Goal: Information Seeking & Learning: Learn about a topic

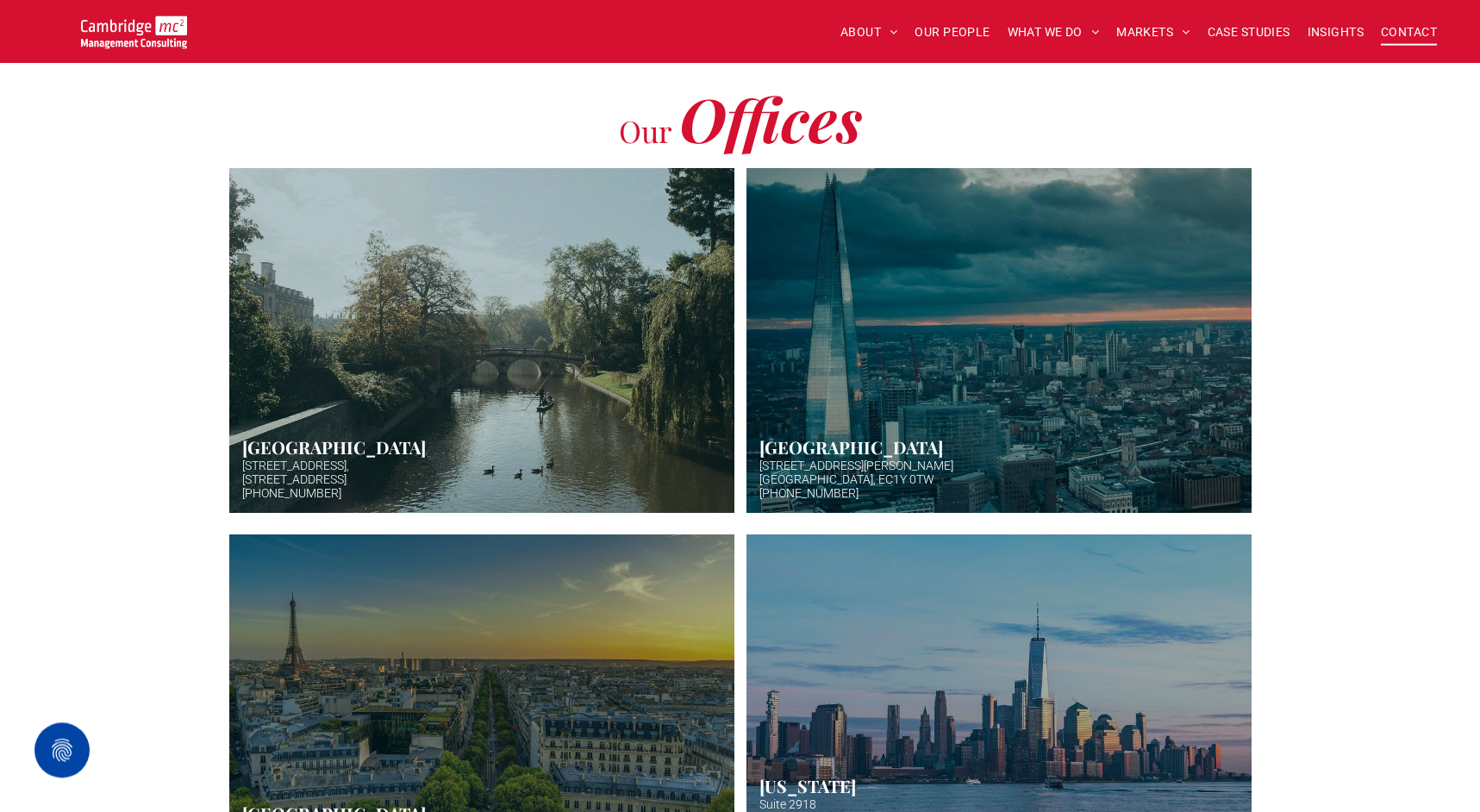
scroll to position [428, 0]
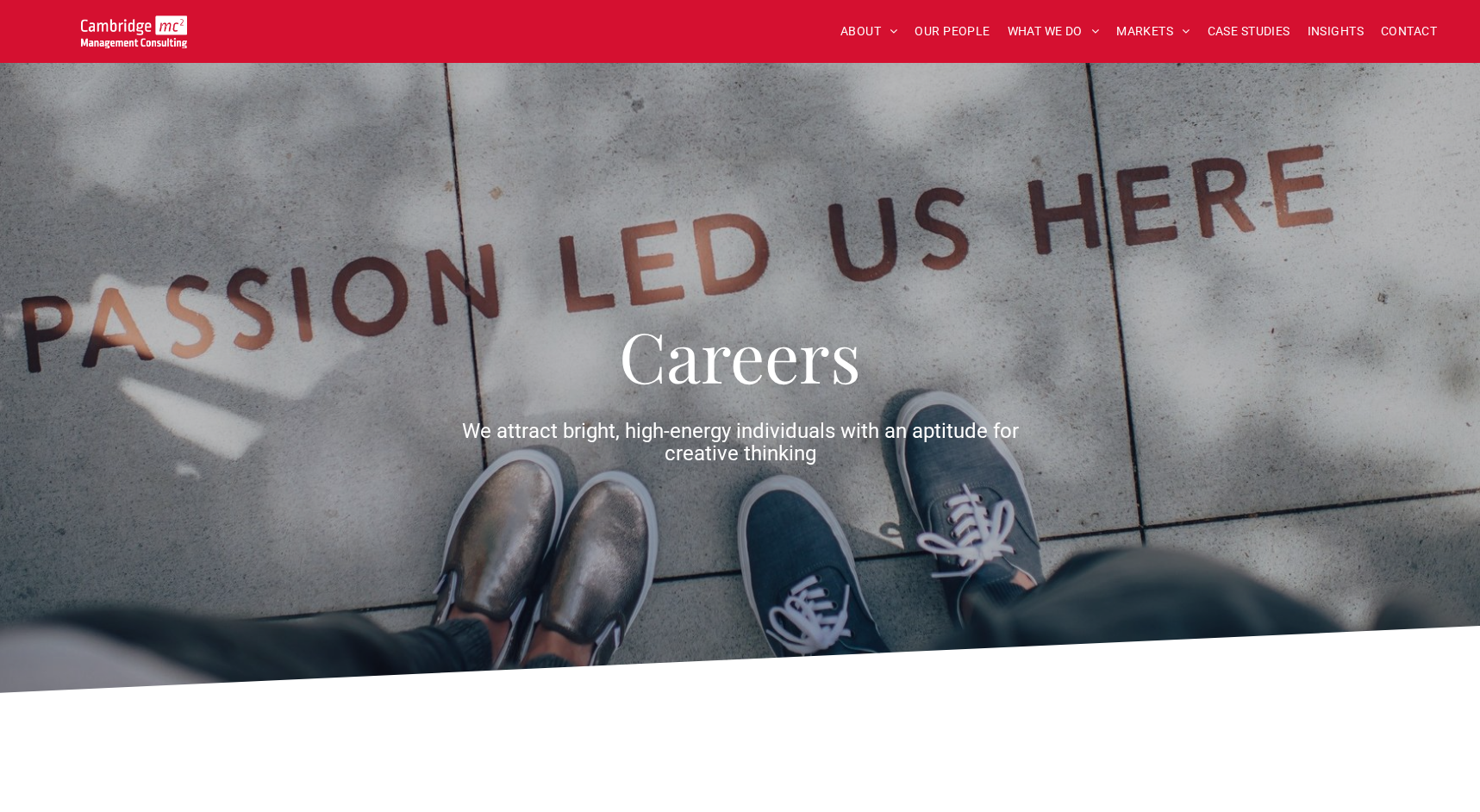
scroll to position [2237, 0]
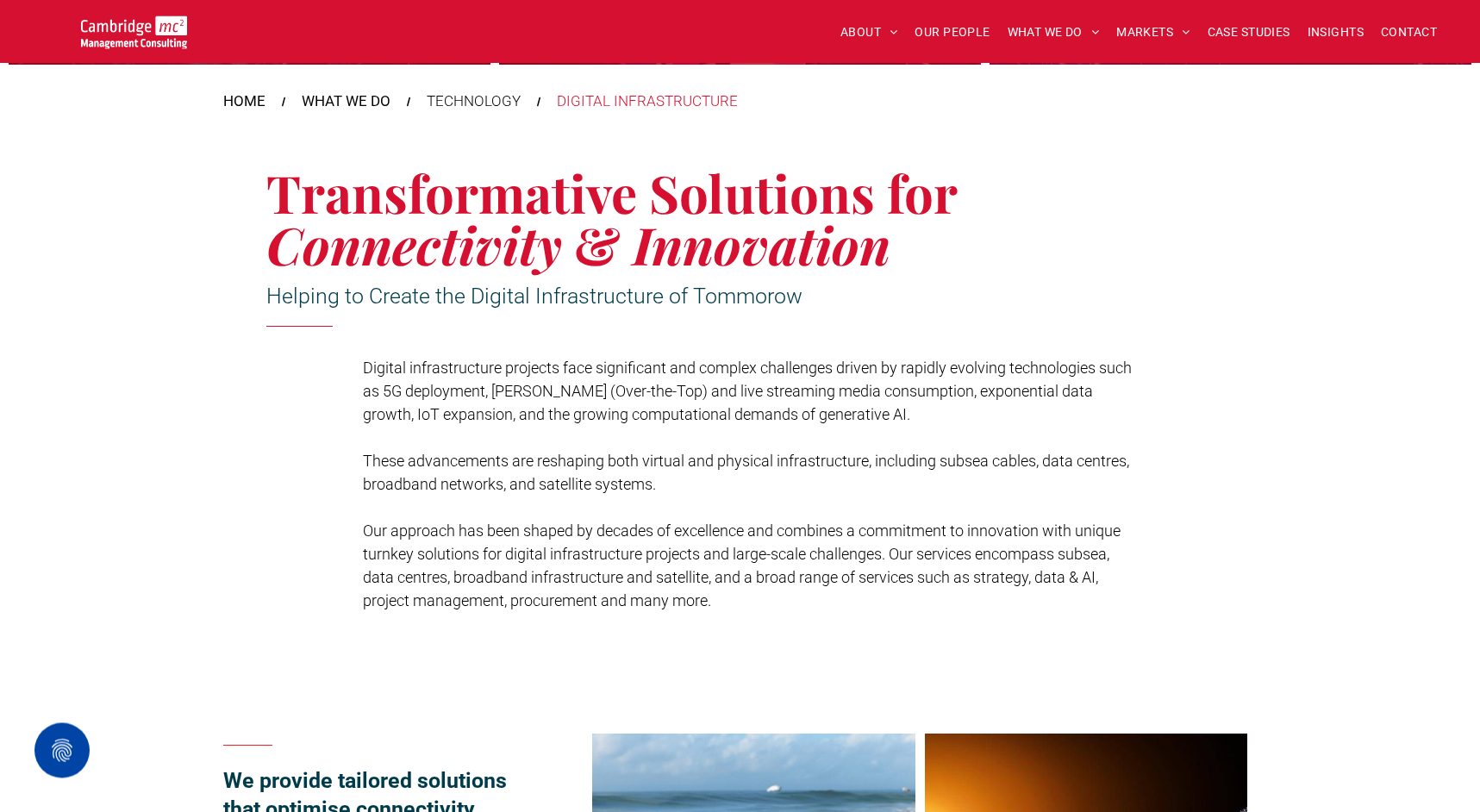
scroll to position [376, 0]
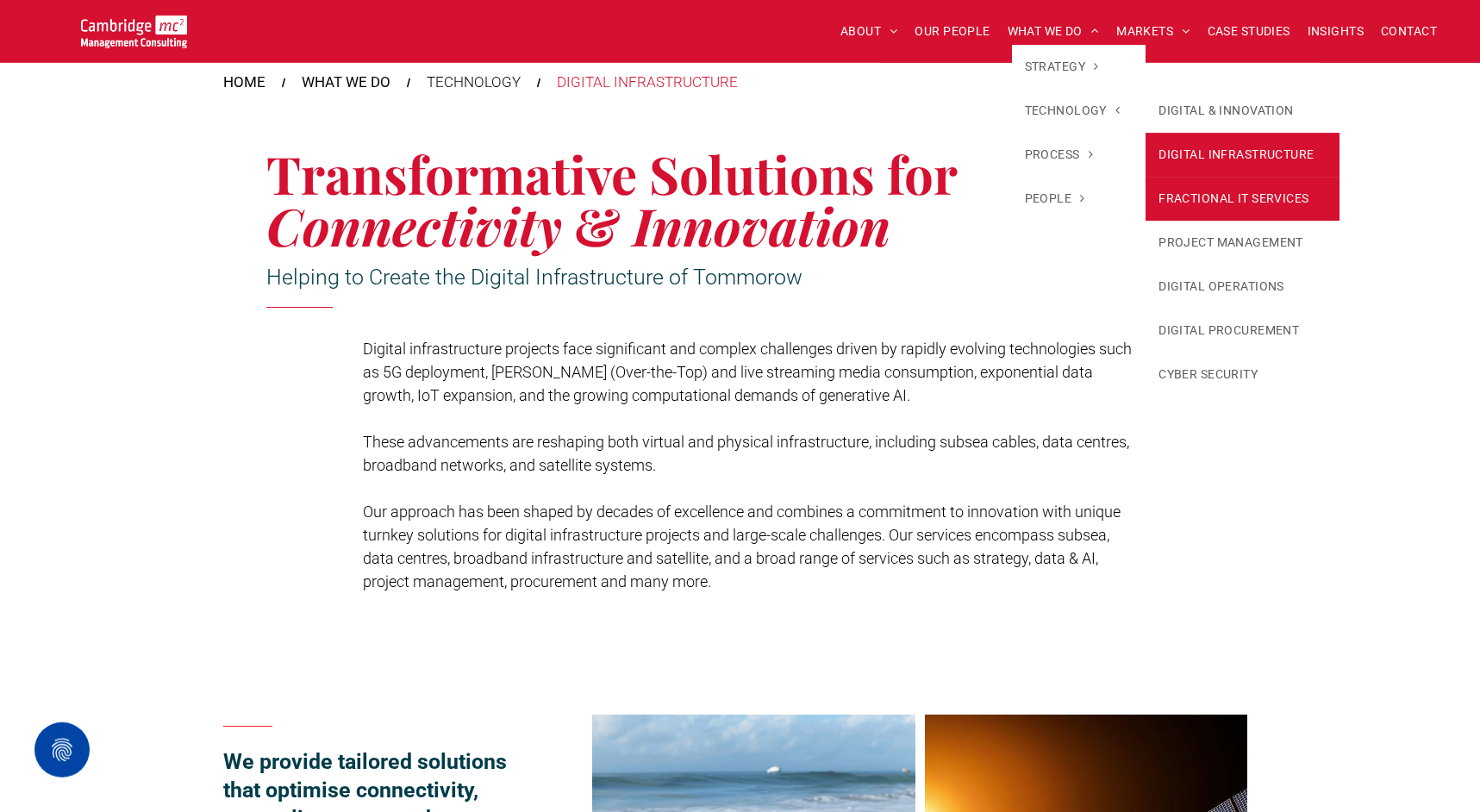
click at [1196, 208] on link "FRACTIONAL IT SERVICES" at bounding box center [1243, 198] width 194 height 44
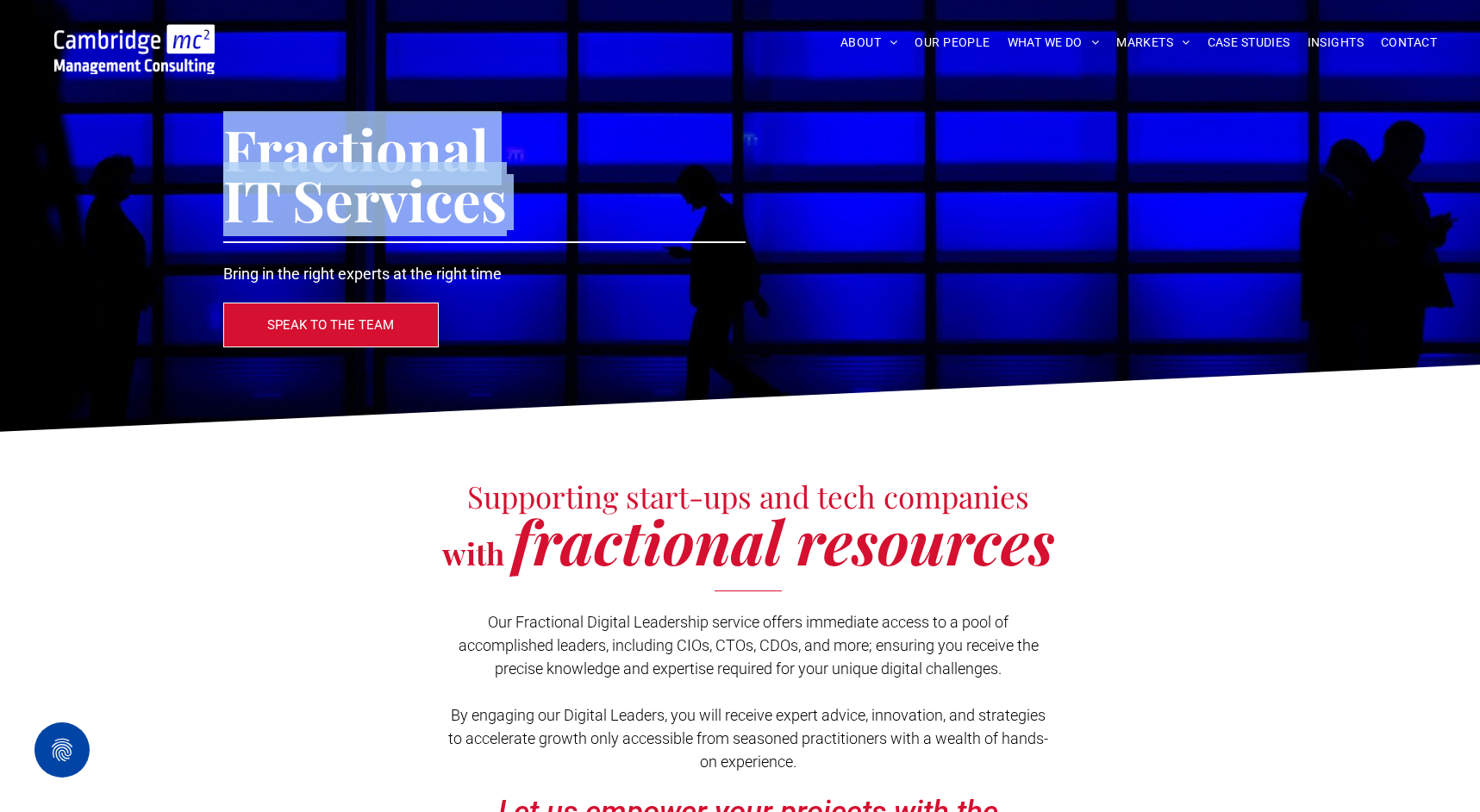
drag, startPoint x: 232, startPoint y: 139, endPoint x: 510, endPoint y: 175, distance: 280.3
click at [510, 175] on div "Fractional IT Services" at bounding box center [396, 174] width 345 height 104
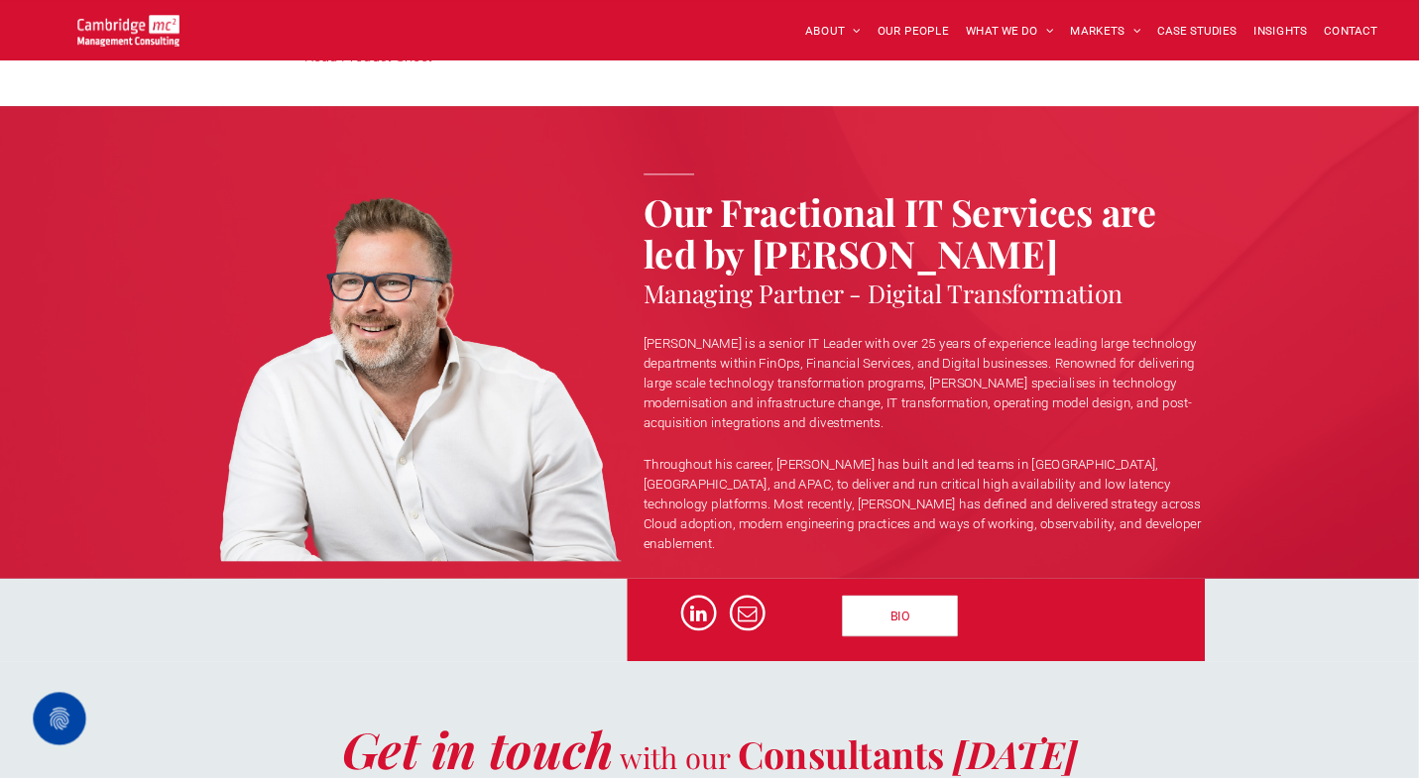
scroll to position [6296, 0]
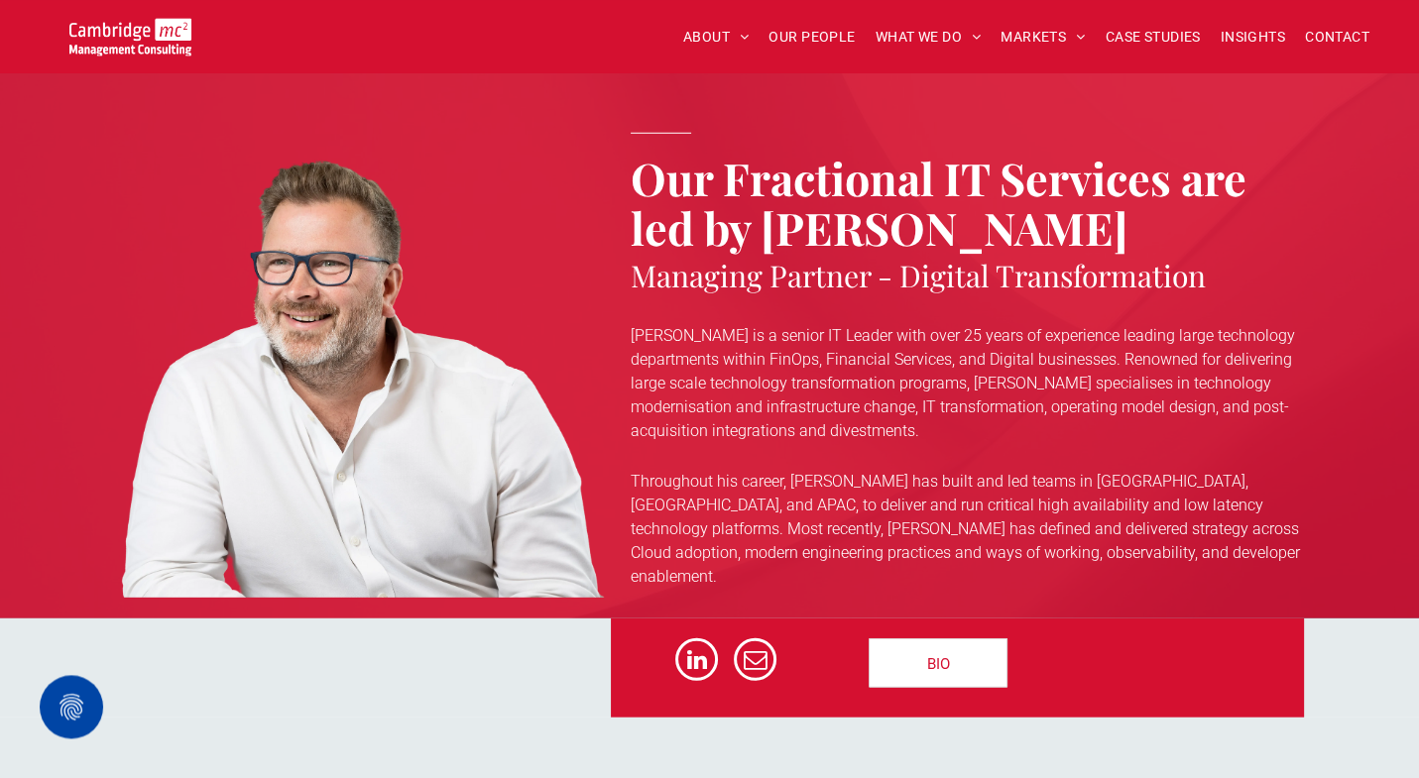
click at [1346, 675] on div "BIO" at bounding box center [709, 667] width 1419 height 99
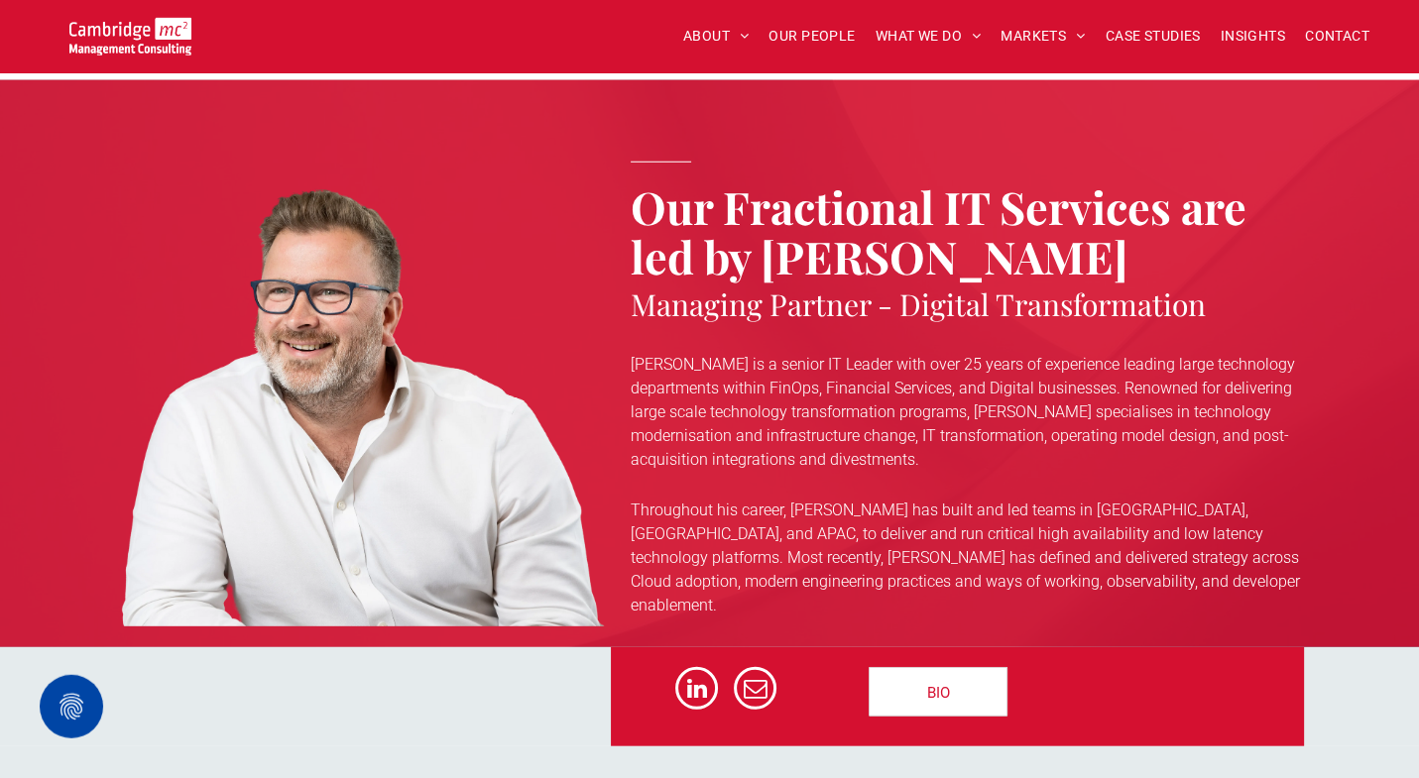
scroll to position [6264, 0]
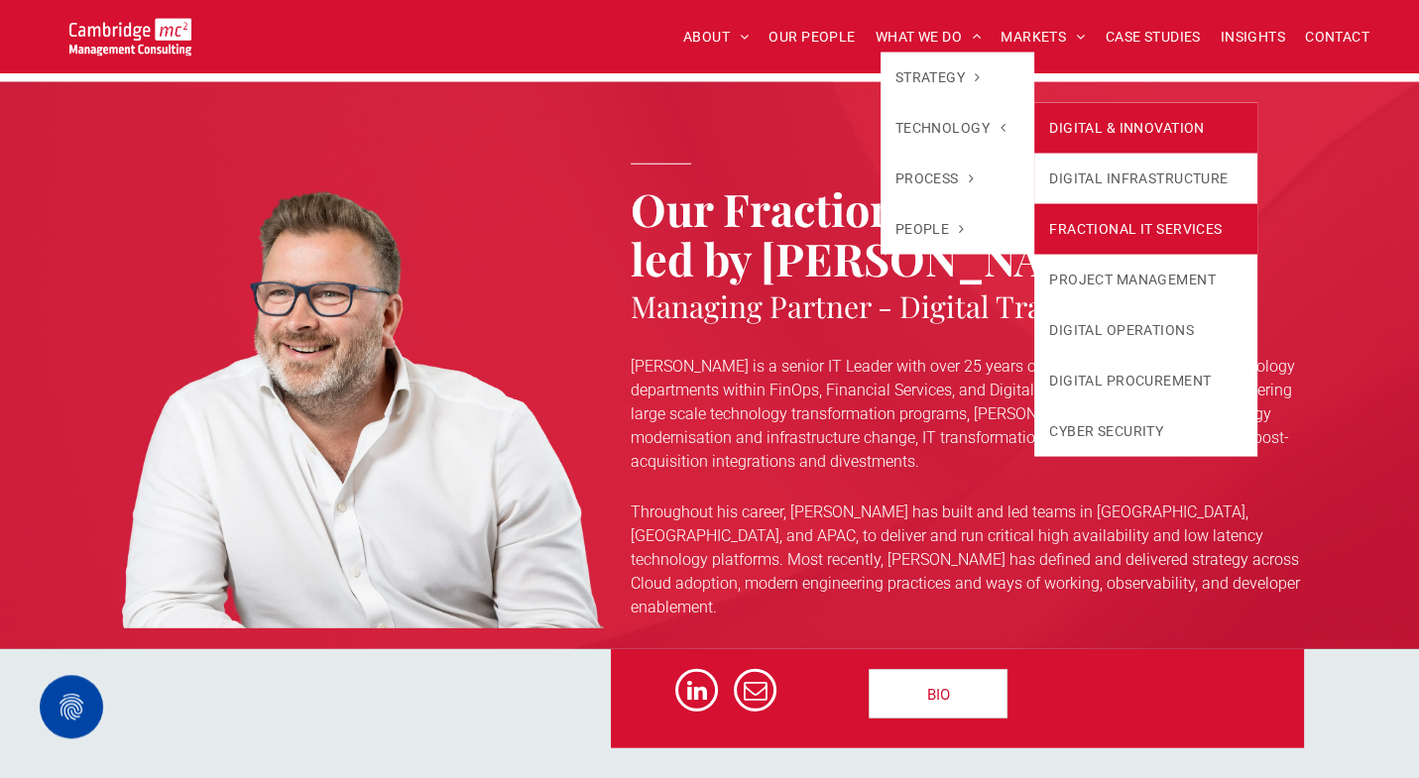
click at [1131, 130] on link "DIGITAL & INNOVATION" at bounding box center [1145, 127] width 223 height 51
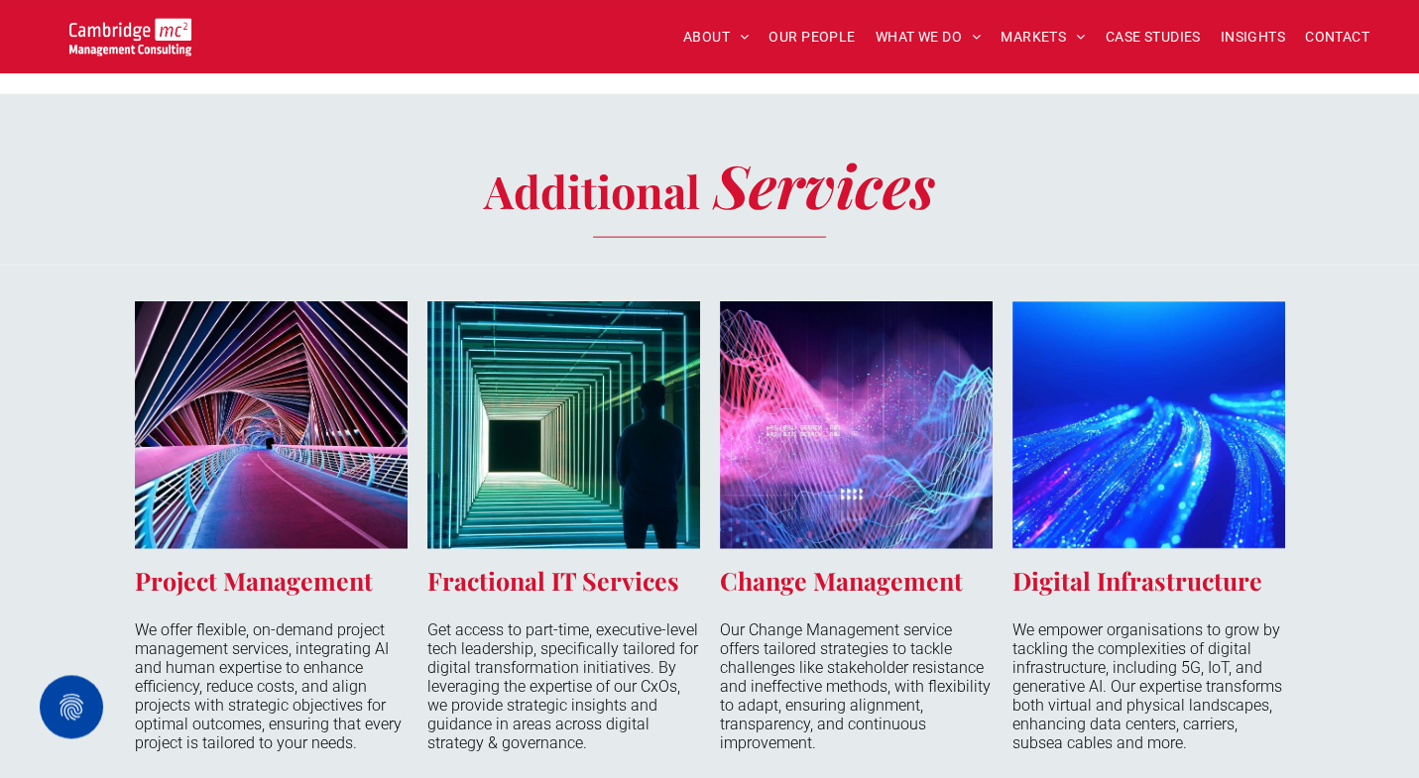
scroll to position [5350, 0]
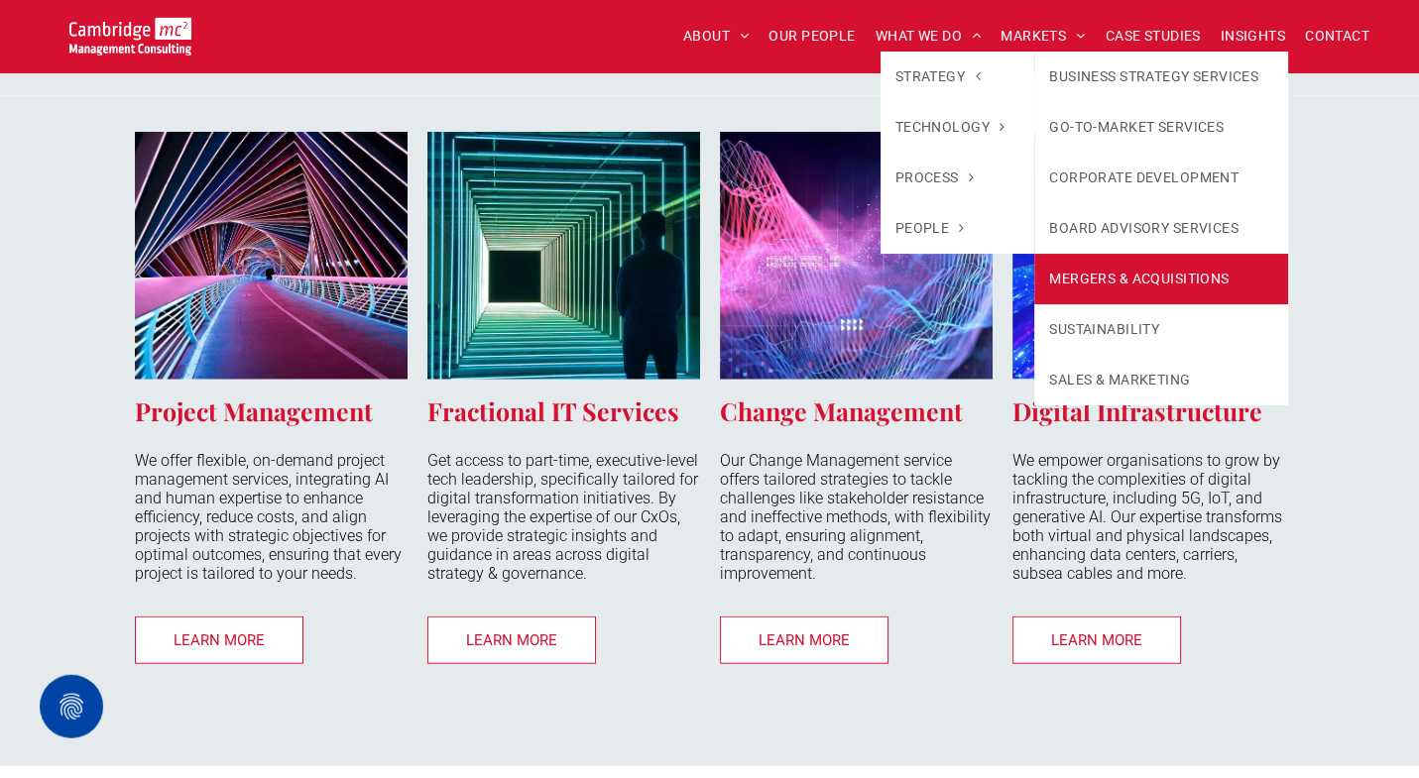
click at [1080, 285] on link "MERGERS & ACQUISITIONS" at bounding box center [1161, 279] width 254 height 51
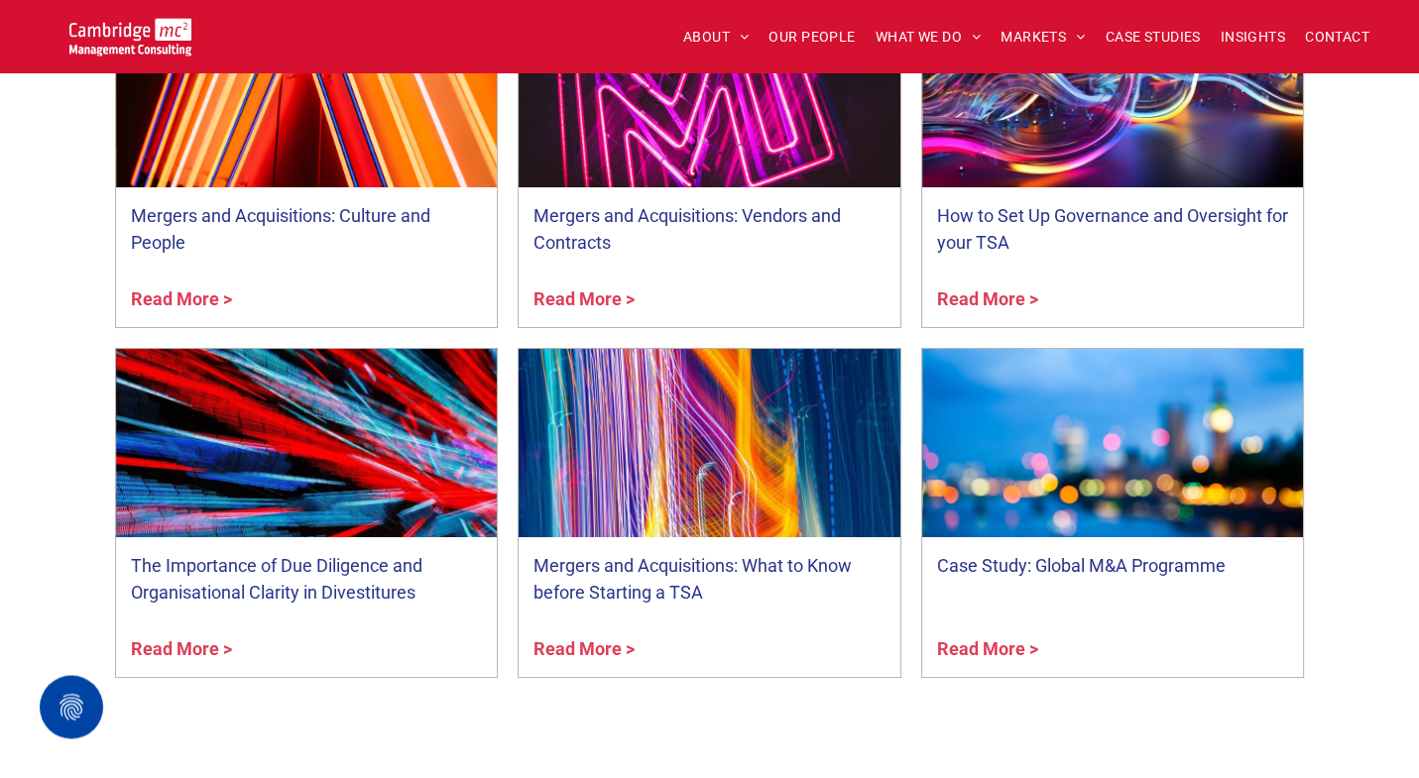
scroll to position [8290, 0]
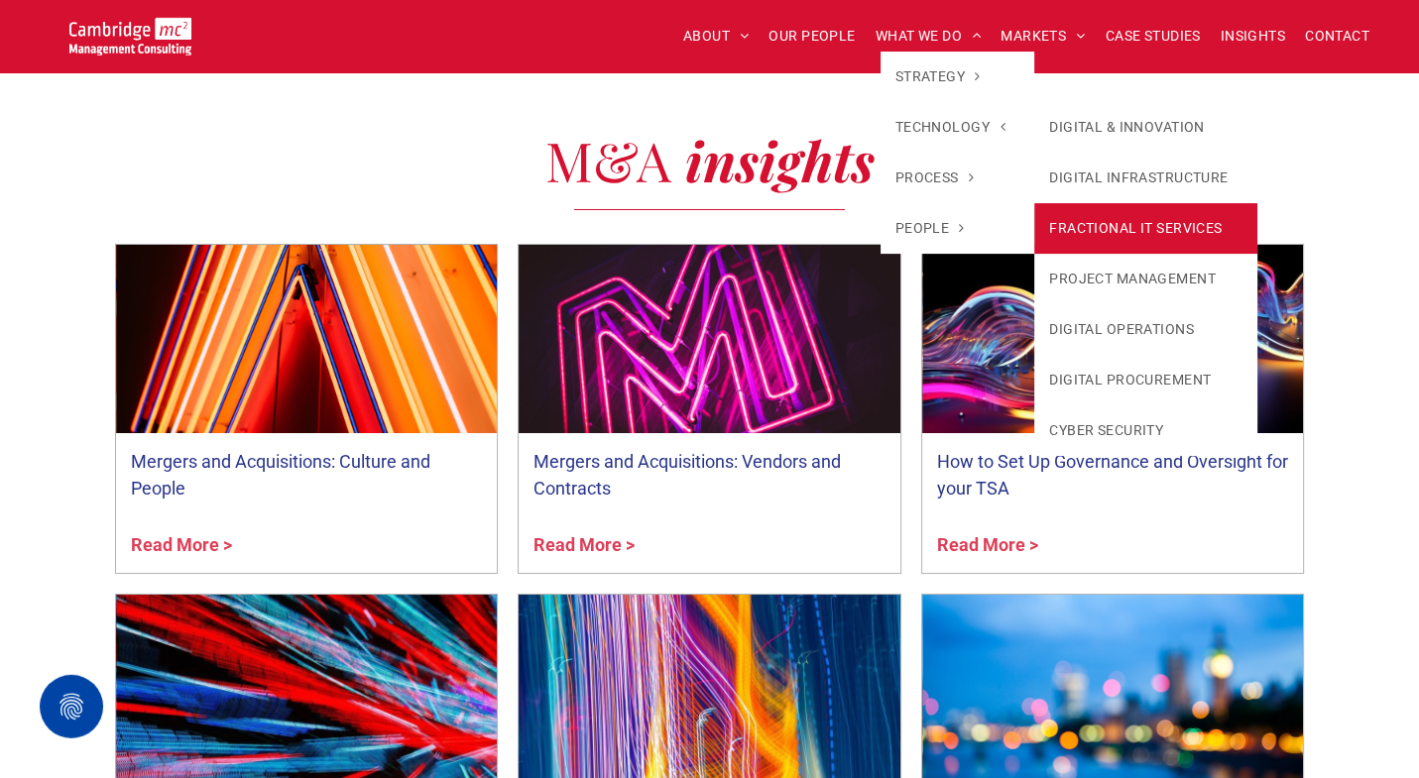
click at [1164, 232] on link "FRACTIONAL IT SERVICES" at bounding box center [1145, 228] width 223 height 51
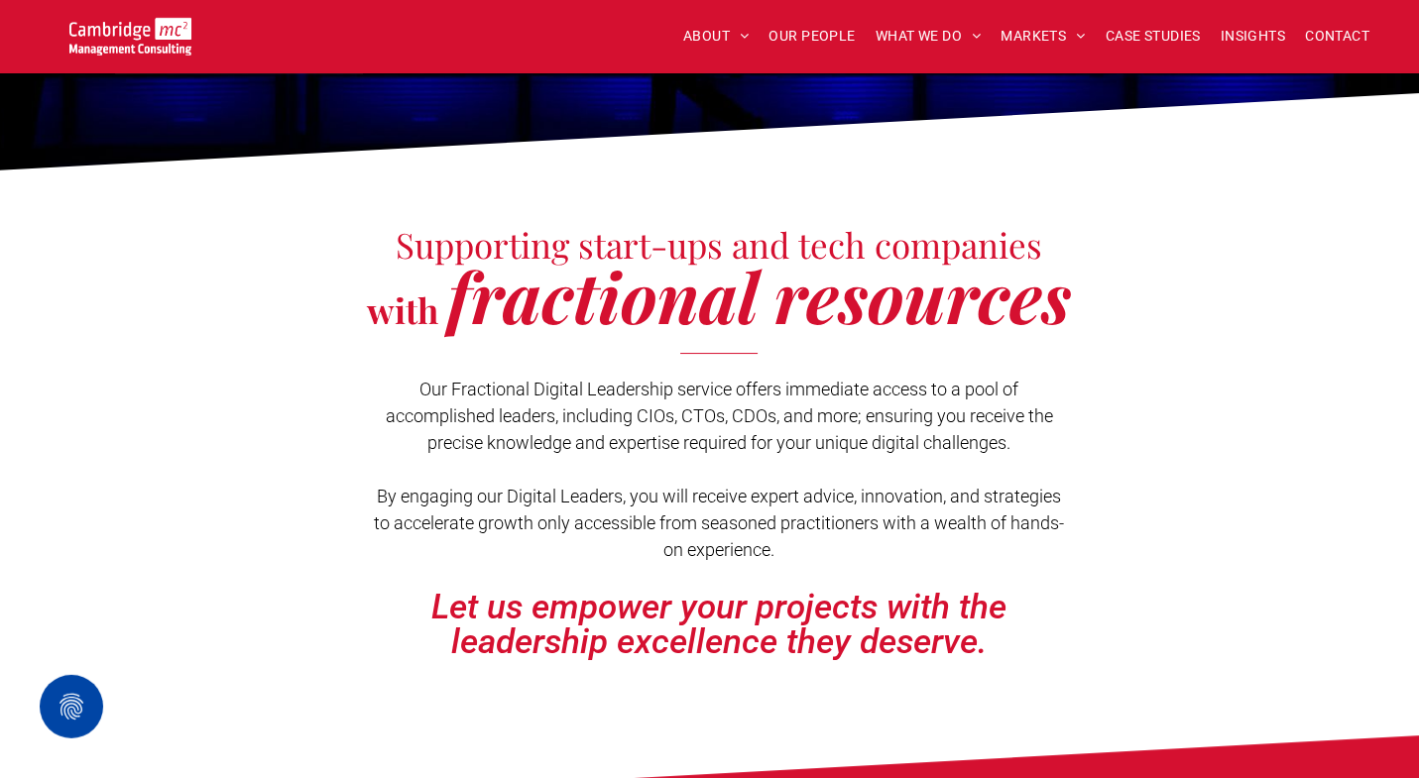
scroll to position [323, 0]
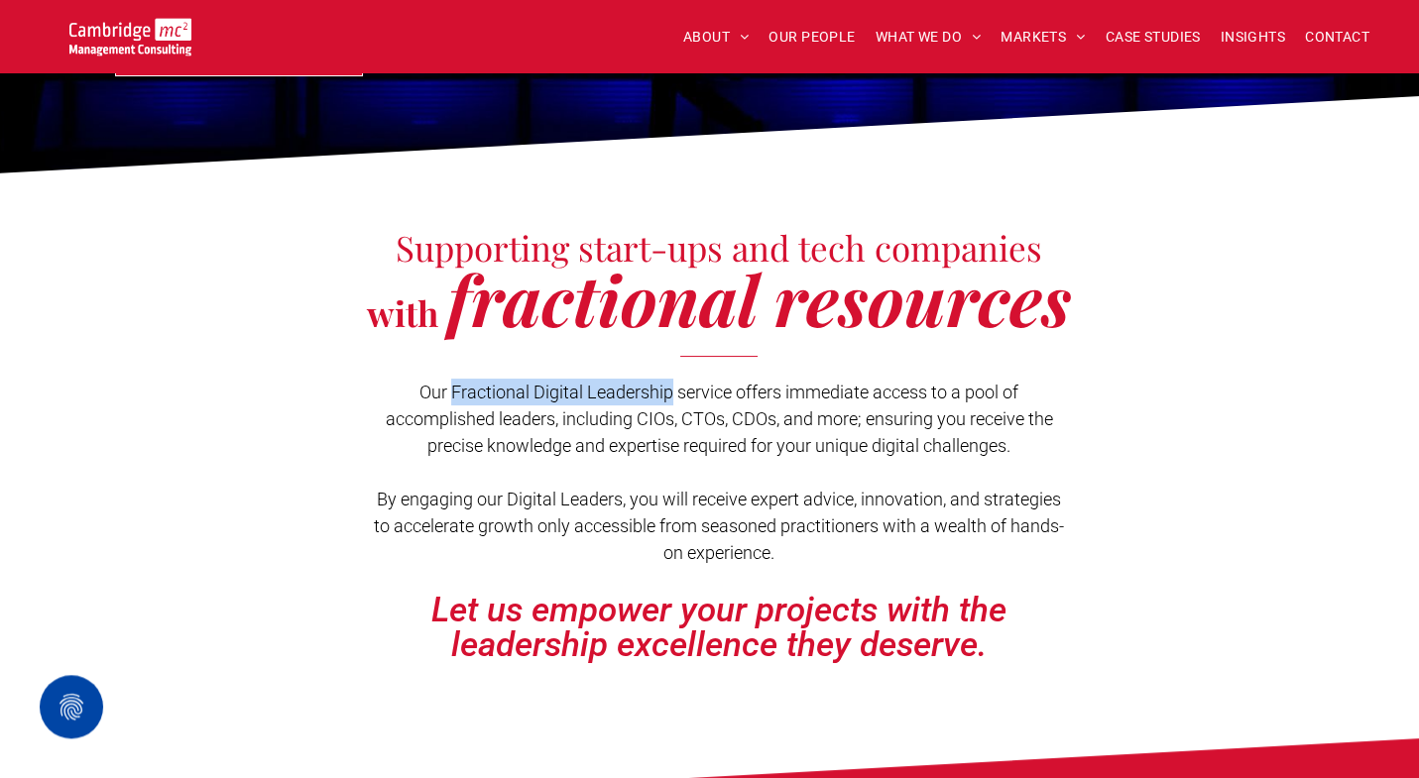
drag, startPoint x: 451, startPoint y: 391, endPoint x: 672, endPoint y: 393, distance: 221.1
click at [672, 393] on span "Our Fractional Digital Leadership service offers immediate access to a pool of …" at bounding box center [719, 419] width 667 height 74
click at [707, 395] on span "Our Fractional Digital Leadership service offers immediate access to a pool of …" at bounding box center [719, 419] width 667 height 74
copy span "service"
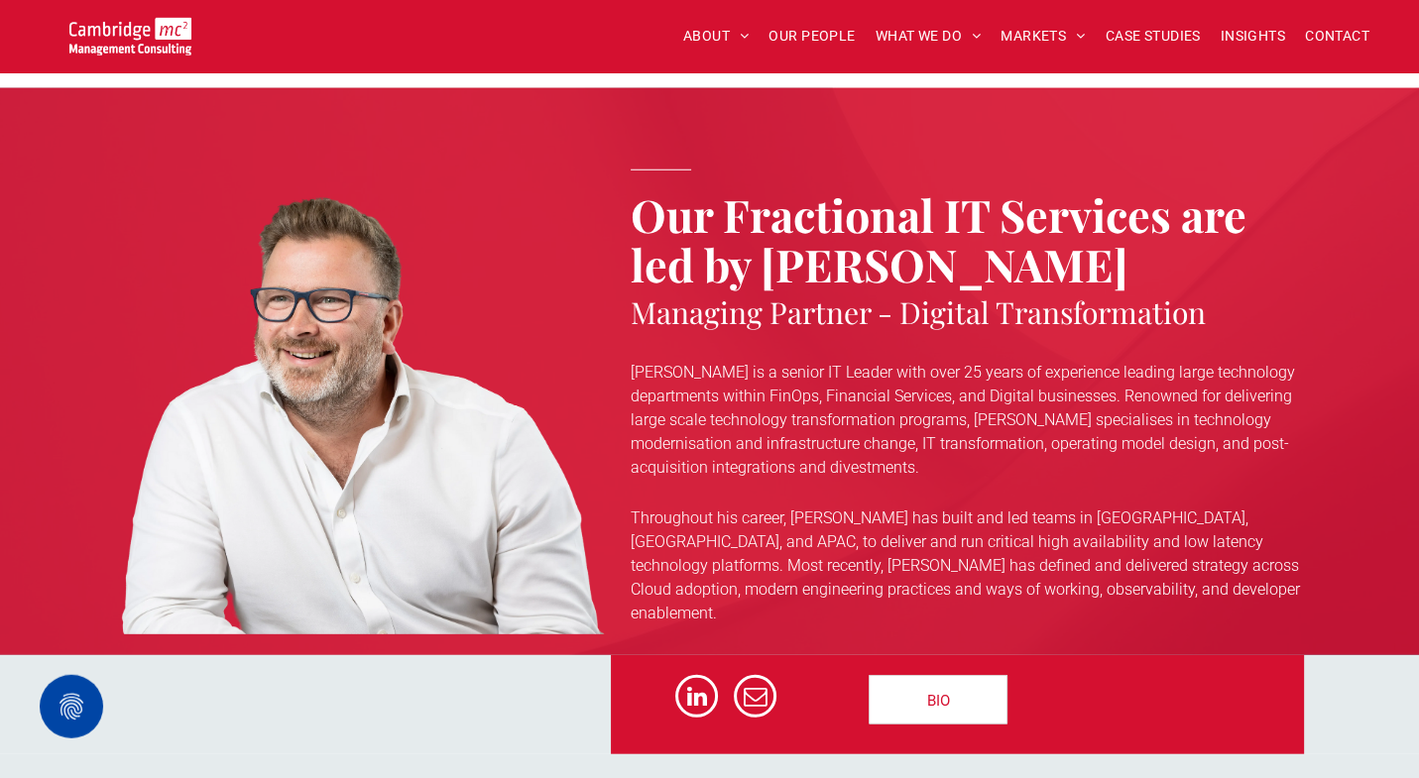
scroll to position [6250, 0]
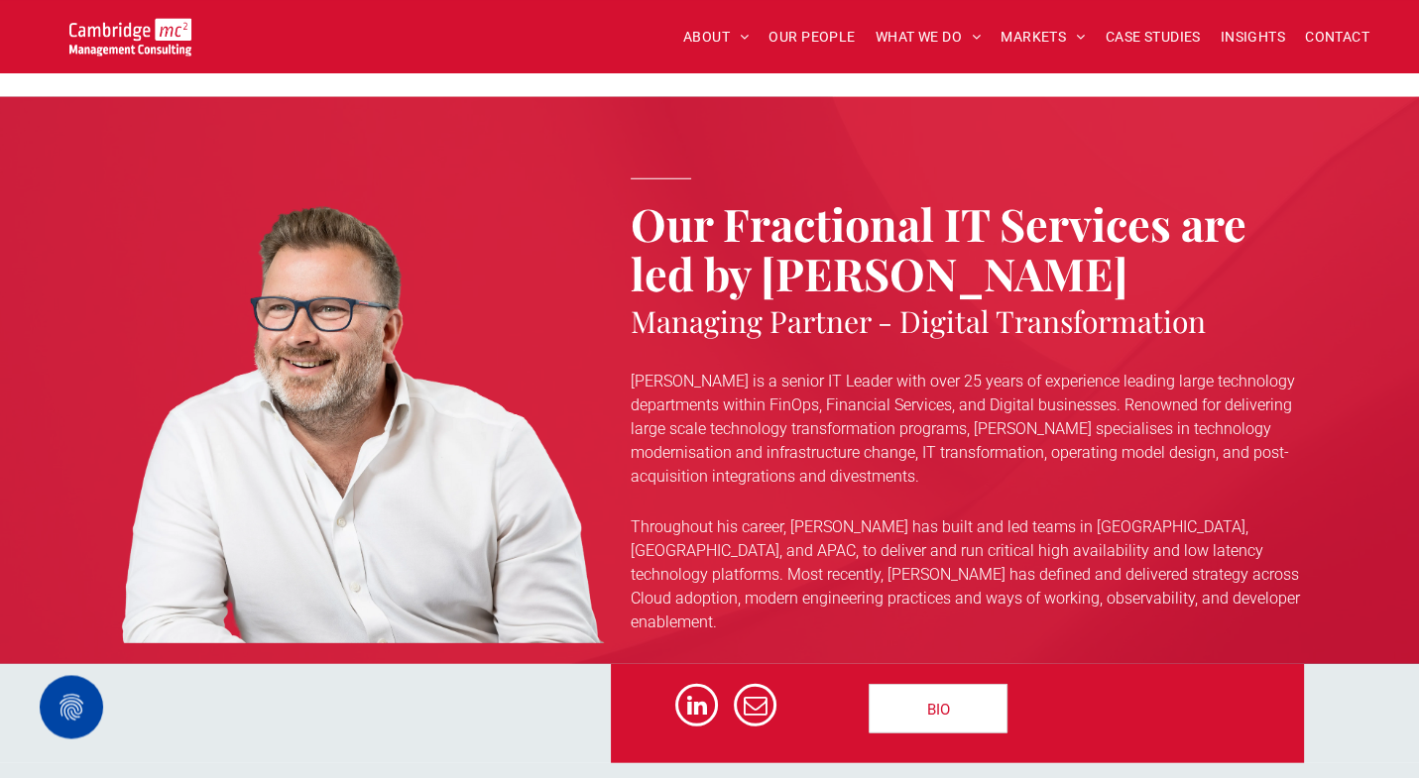
click at [821, 288] on strong "Our Fractional IT Services are led by [PERSON_NAME]" at bounding box center [939, 246] width 616 height 109
copy strong "Simon"
click at [87, 219] on div "Our Fractional IT Services are led by Simon Crimp Managing Partner - Digital Tr…" at bounding box center [709, 379] width 1419 height 567
click at [751, 111] on div "Our Fractional IT Services are led by Simon Crimp Managing Partner - Digital Tr…" at bounding box center [709, 379] width 1419 height 567
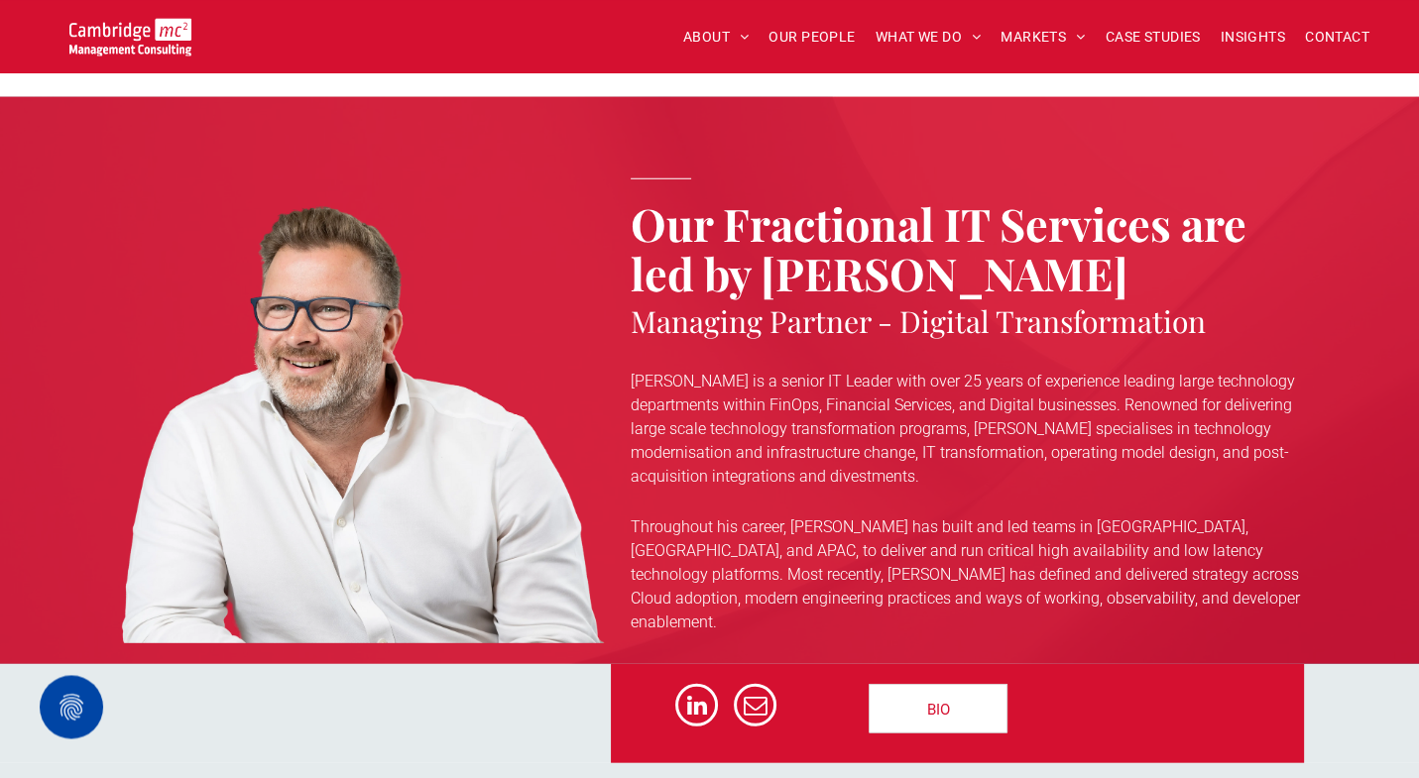
click at [722, 287] on strong "Our Fractional IT Services are led by [PERSON_NAME]" at bounding box center [939, 246] width 616 height 109
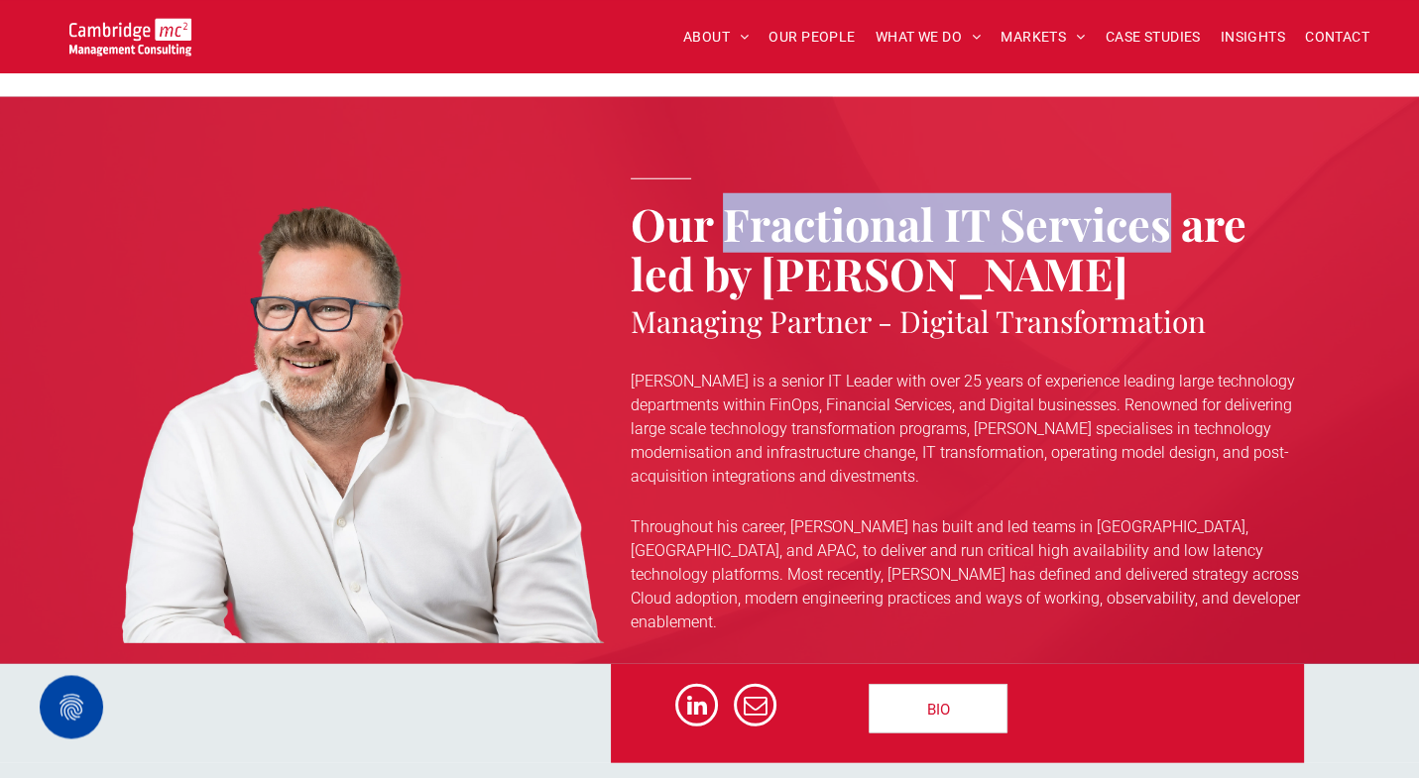
drag, startPoint x: 722, startPoint y: 224, endPoint x: 1168, endPoint y: 238, distance: 446.4
click at [1168, 238] on strong "Our Fractional IT Services are led by Simon Crimp" at bounding box center [939, 246] width 616 height 109
copy strong "Fractional IT Services"
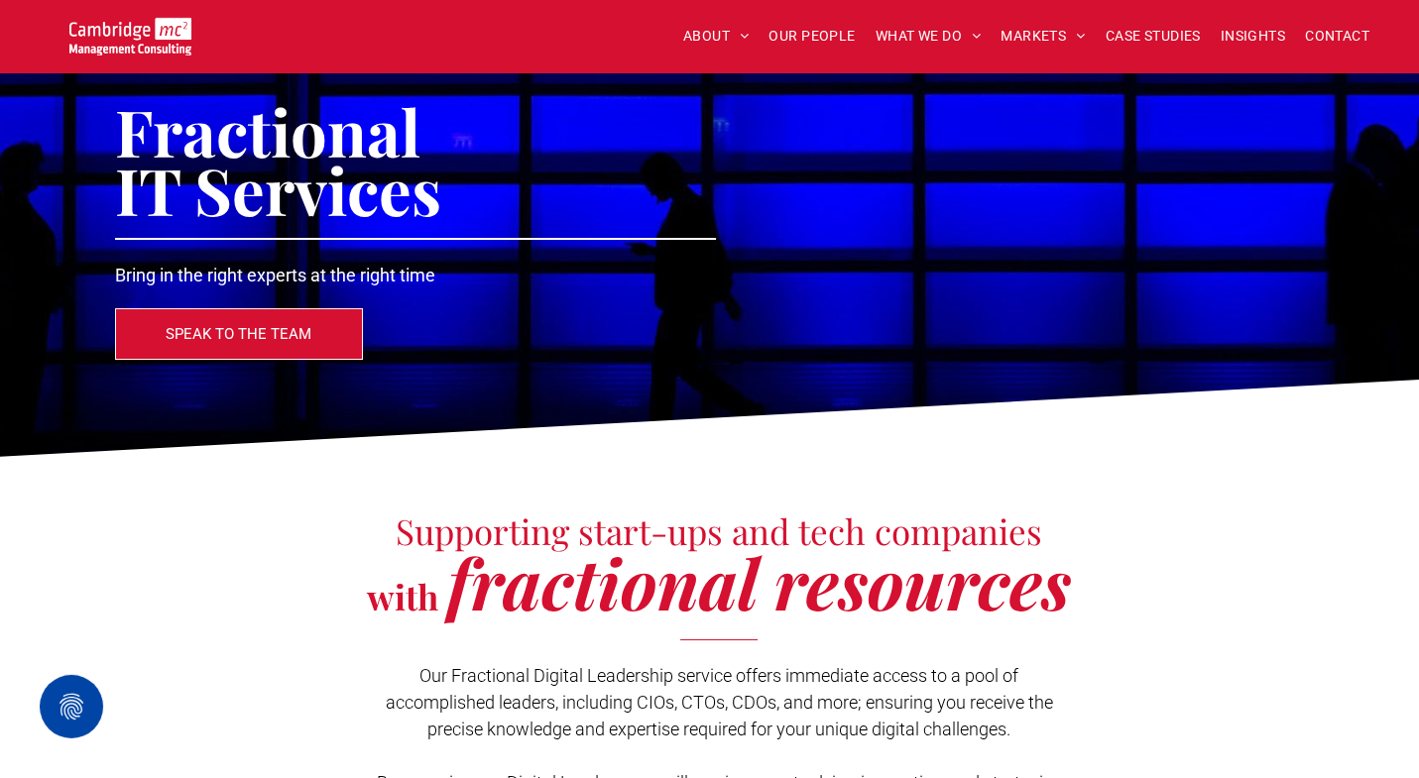
scroll to position [0, 0]
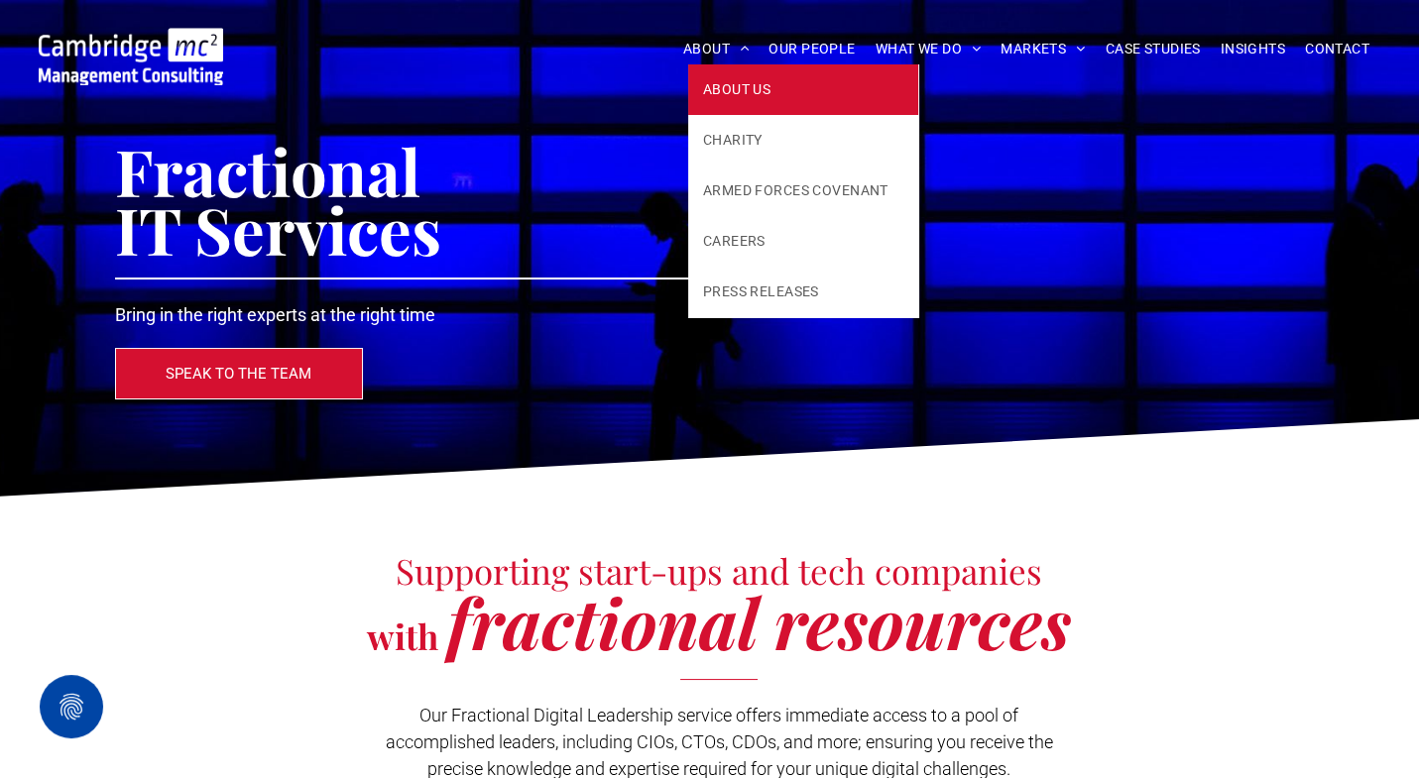
click at [717, 84] on span "ABOUT US" at bounding box center [736, 89] width 67 height 21
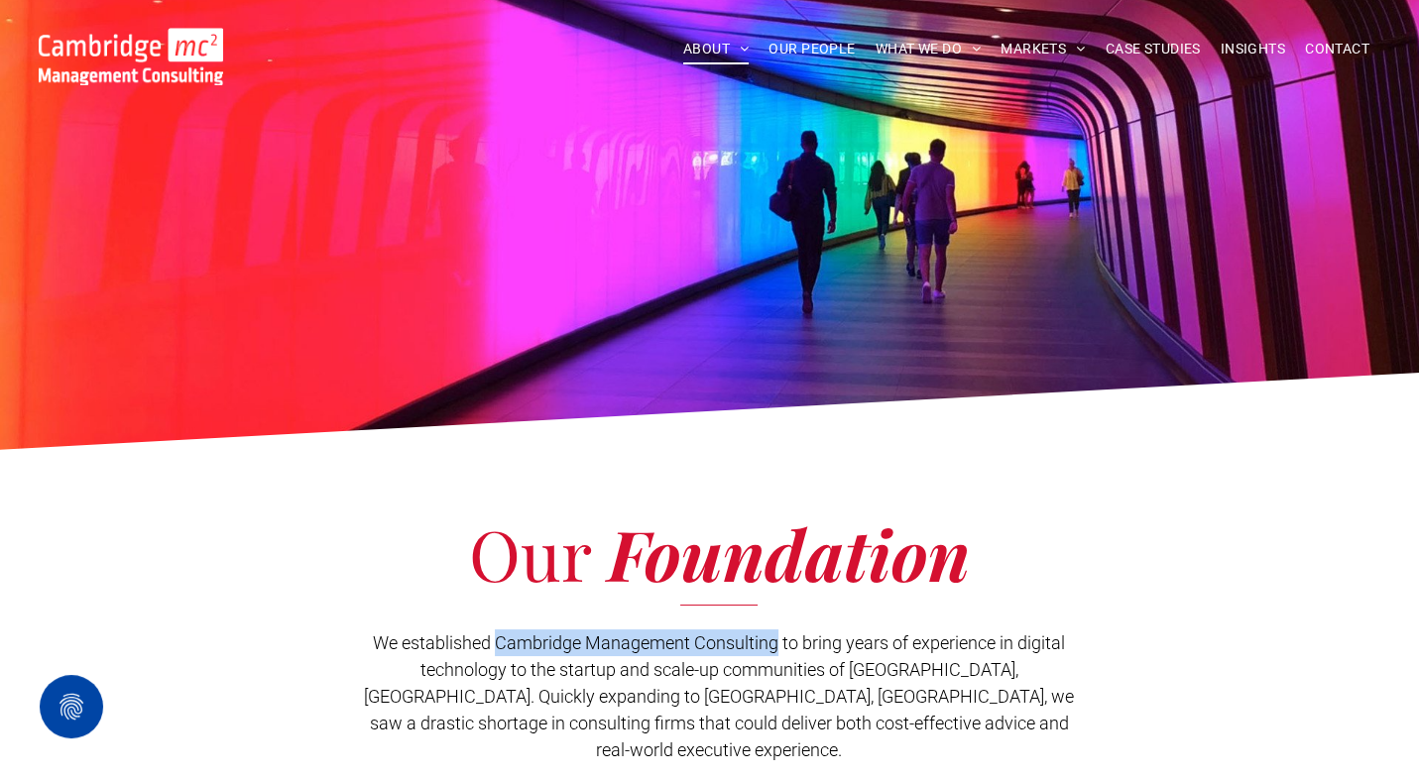
drag, startPoint x: 500, startPoint y: 646, endPoint x: 773, endPoint y: 642, distance: 273.7
click at [773, 642] on span "We established Cambridge Management Consulting to bring years of experience in …" at bounding box center [719, 697] width 710 height 128
copy span "Cambridge Management Consulting"
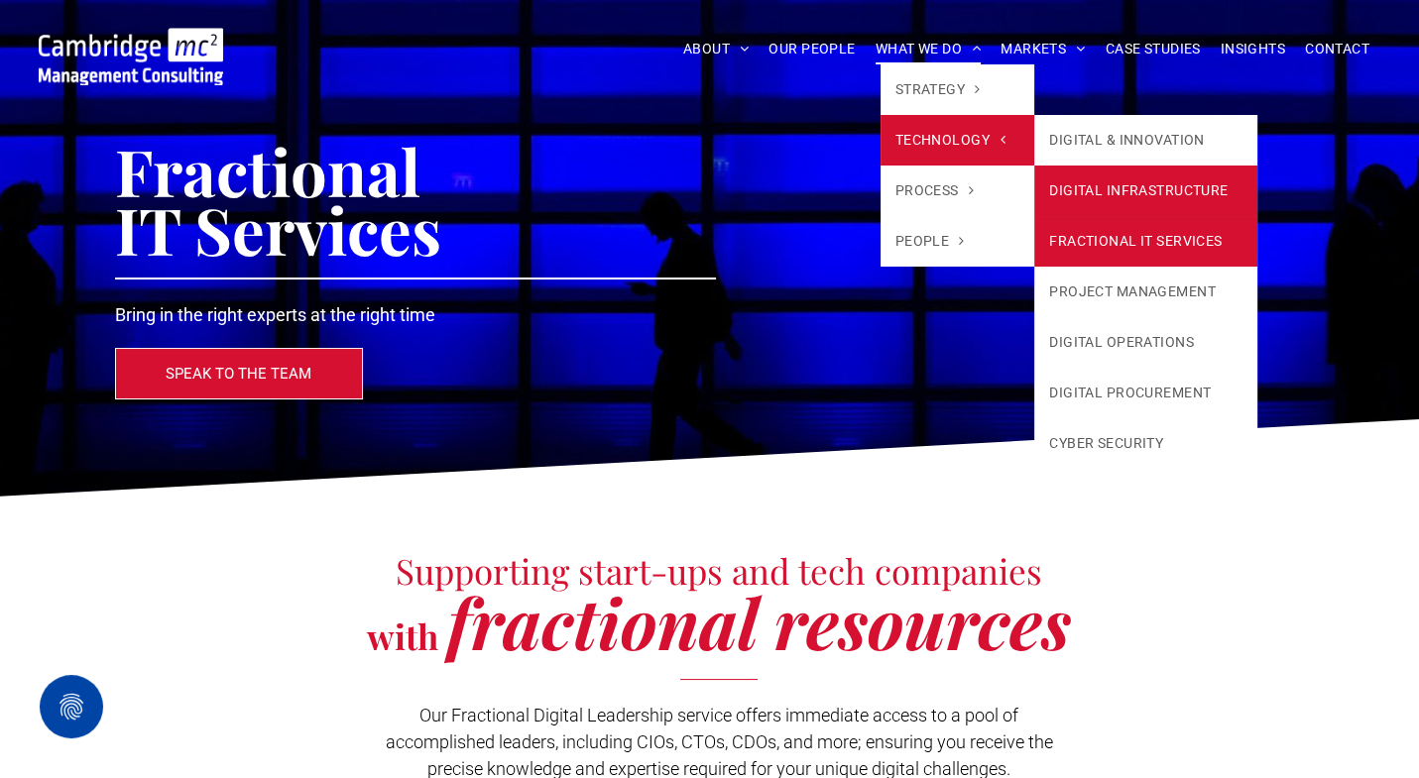
click at [1196, 186] on link "DIGITAL INFRASTRUCTURE" at bounding box center [1145, 191] width 223 height 51
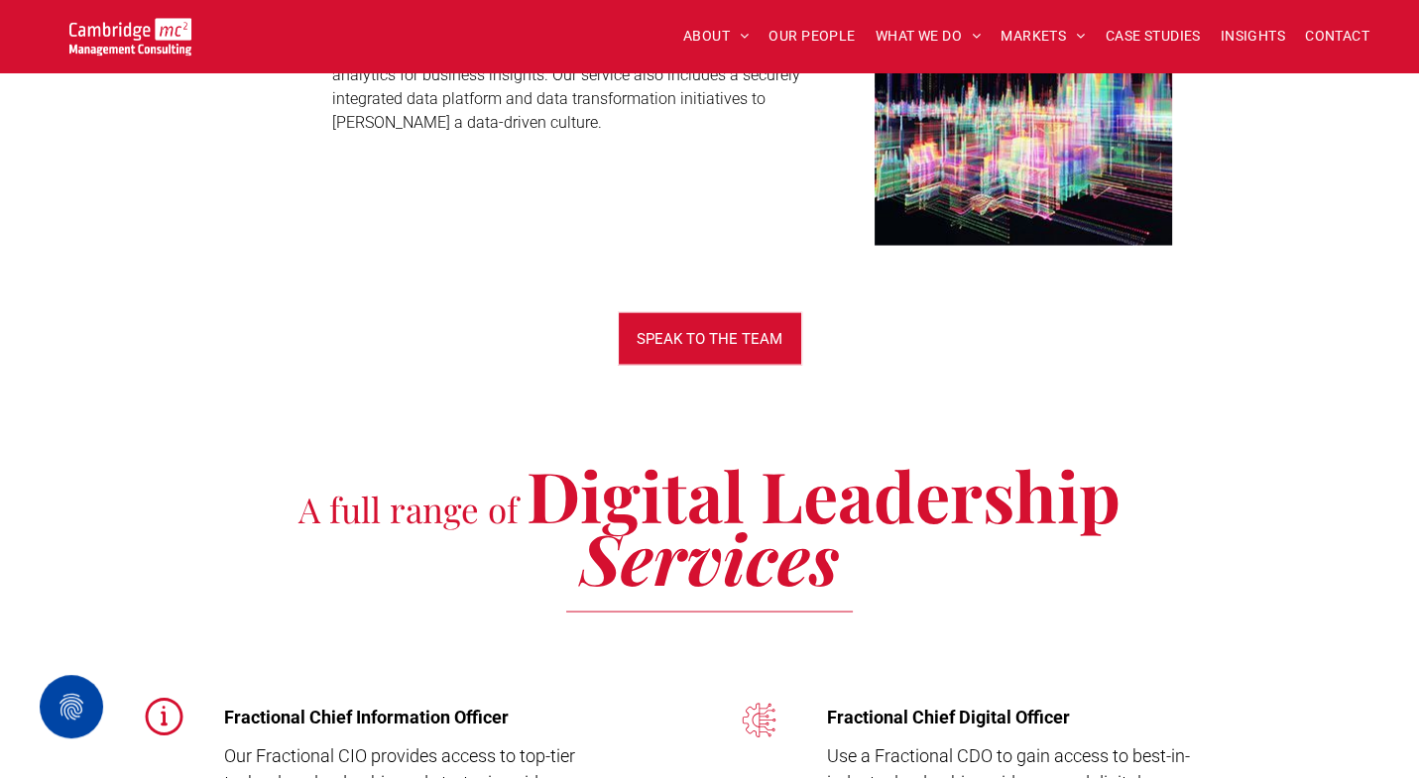
scroll to position [4343, 0]
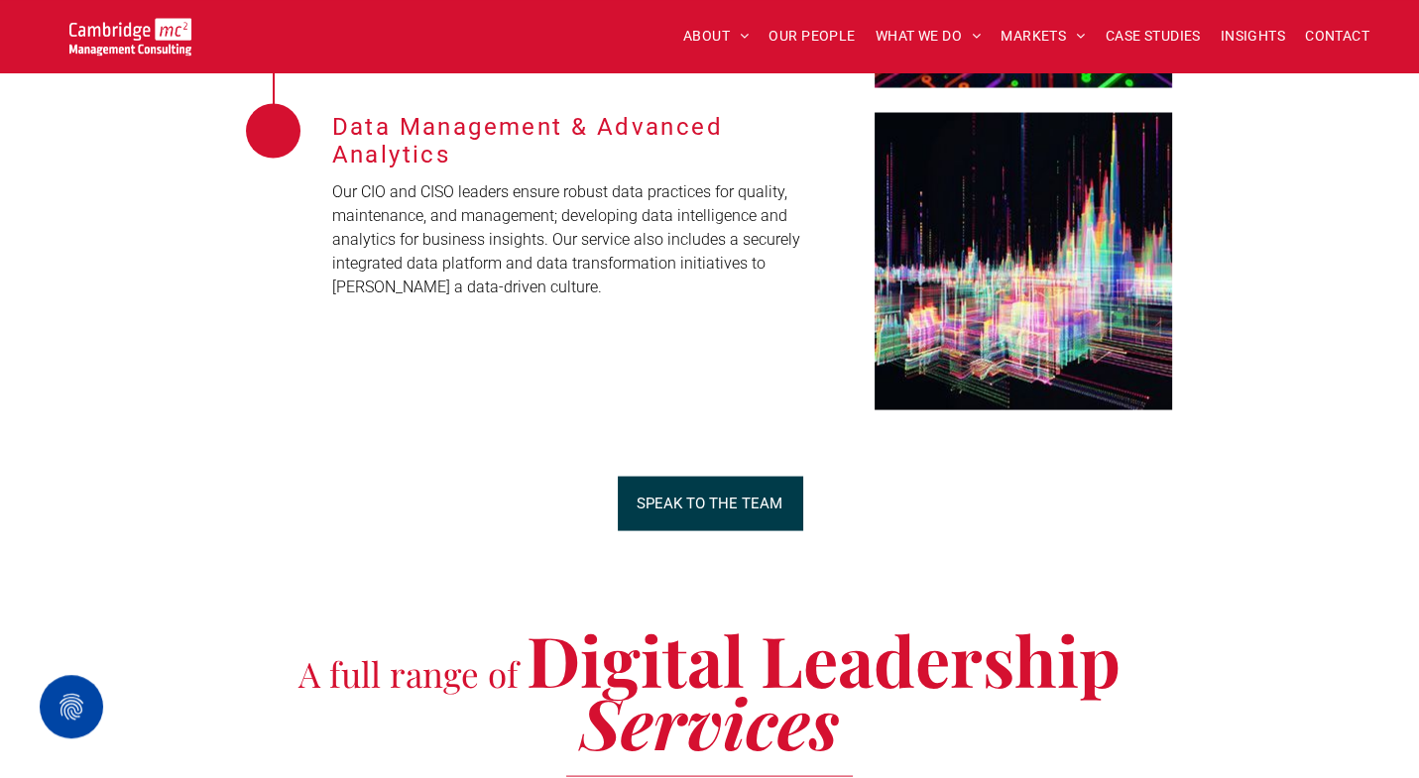
click at [750, 508] on span "SPEAK TO THE TEAM" at bounding box center [709, 503] width 146 height 50
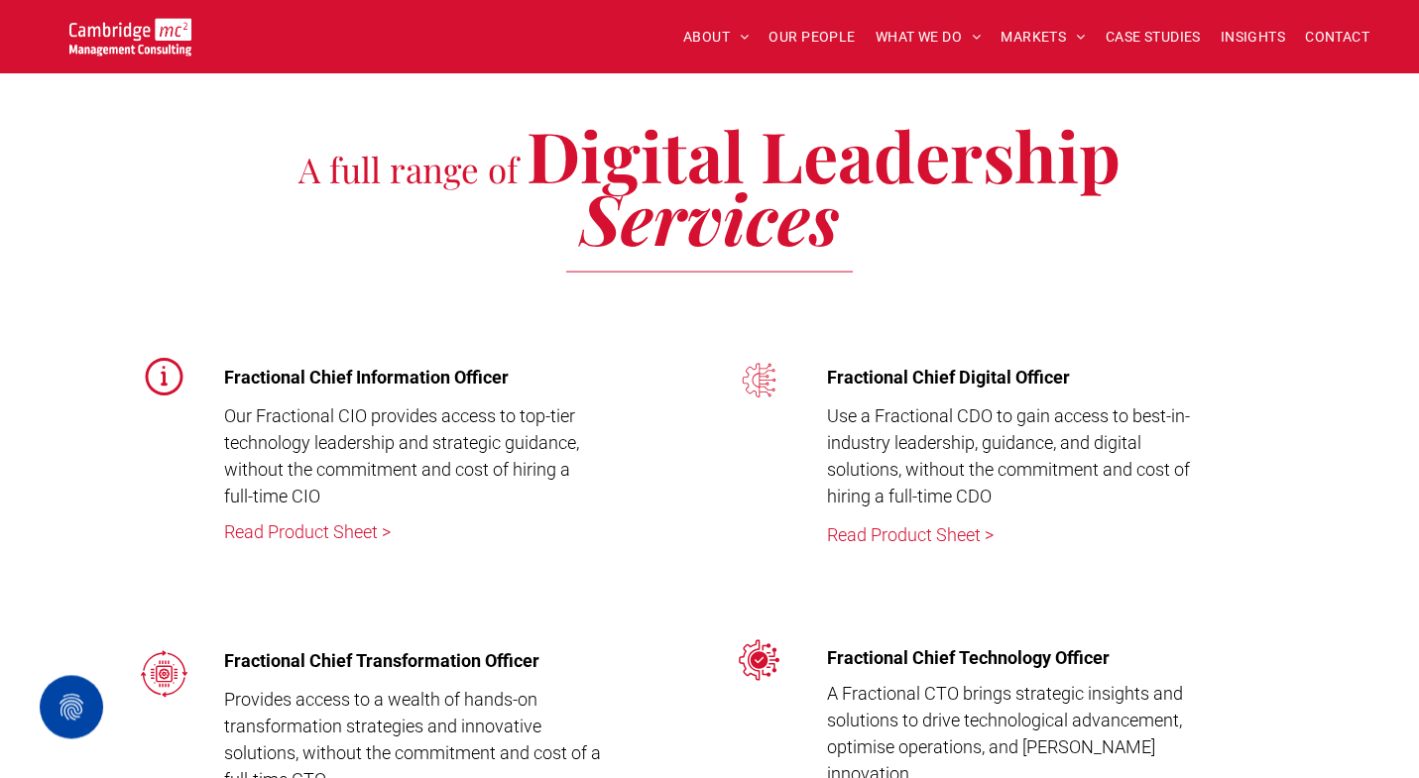
scroll to position [5022, 0]
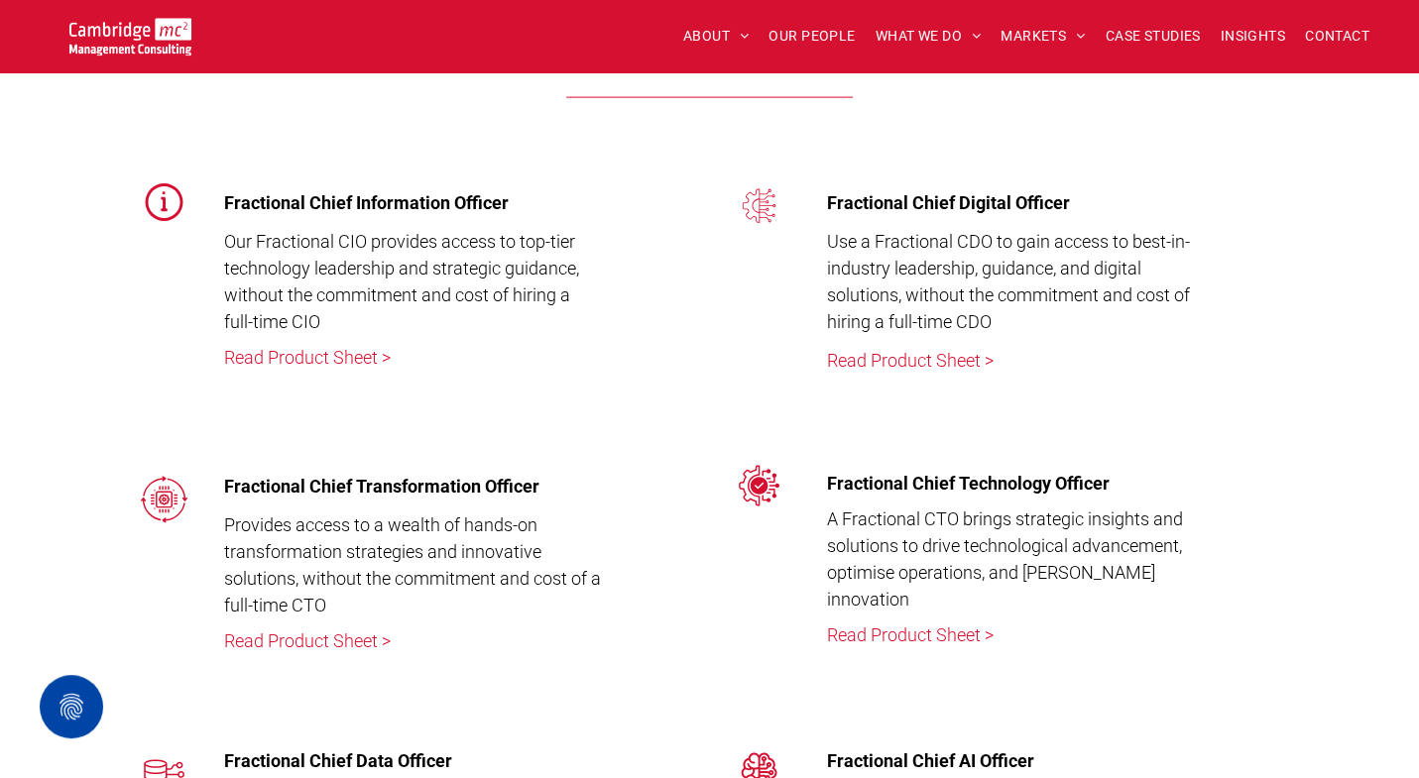
click at [349, 236] on span "Our Fractional CIO provides access to top-tier technology leadership and strate…" at bounding box center [400, 281] width 355 height 101
click at [939, 521] on span "A Fractional CTO brings strategic insights and solutions to drive technological…" at bounding box center [1004, 559] width 356 height 101
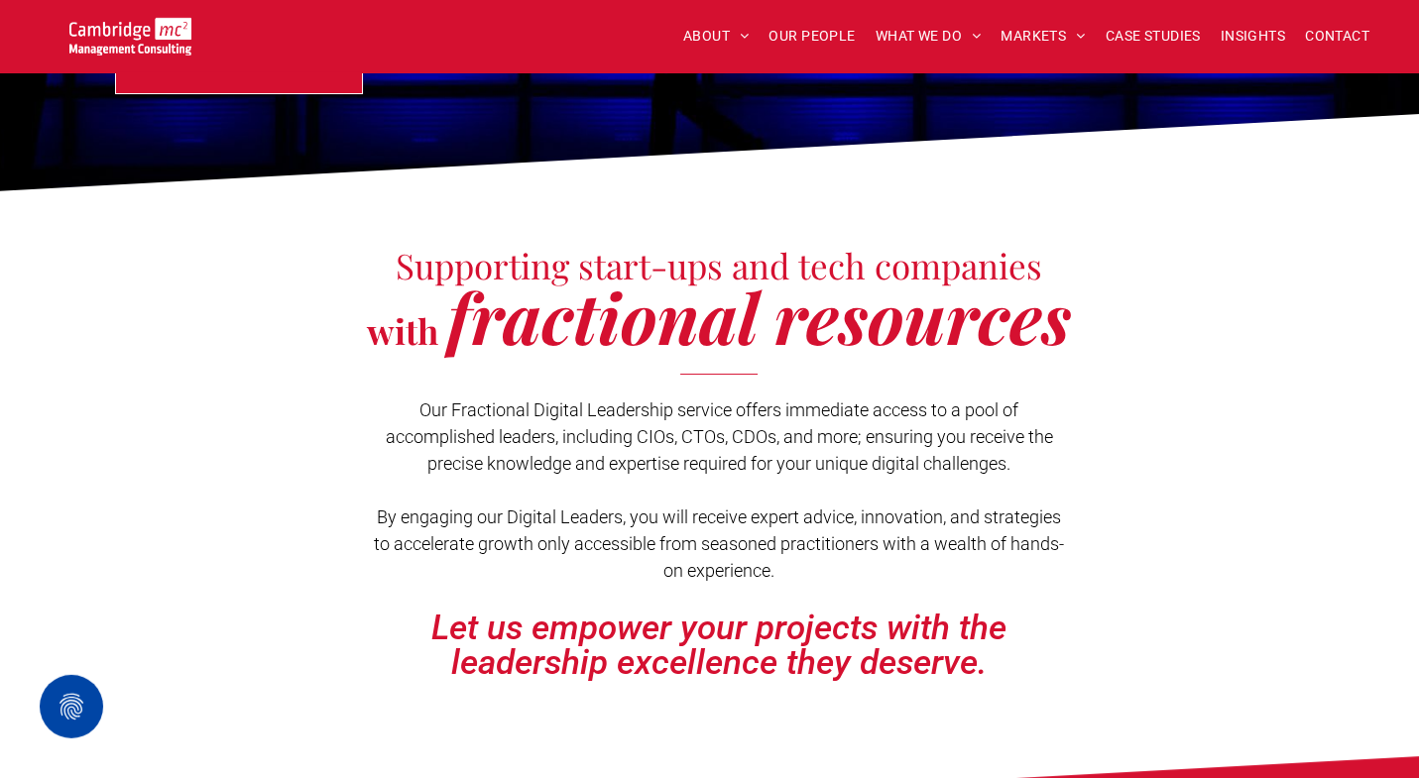
scroll to position [332, 0]
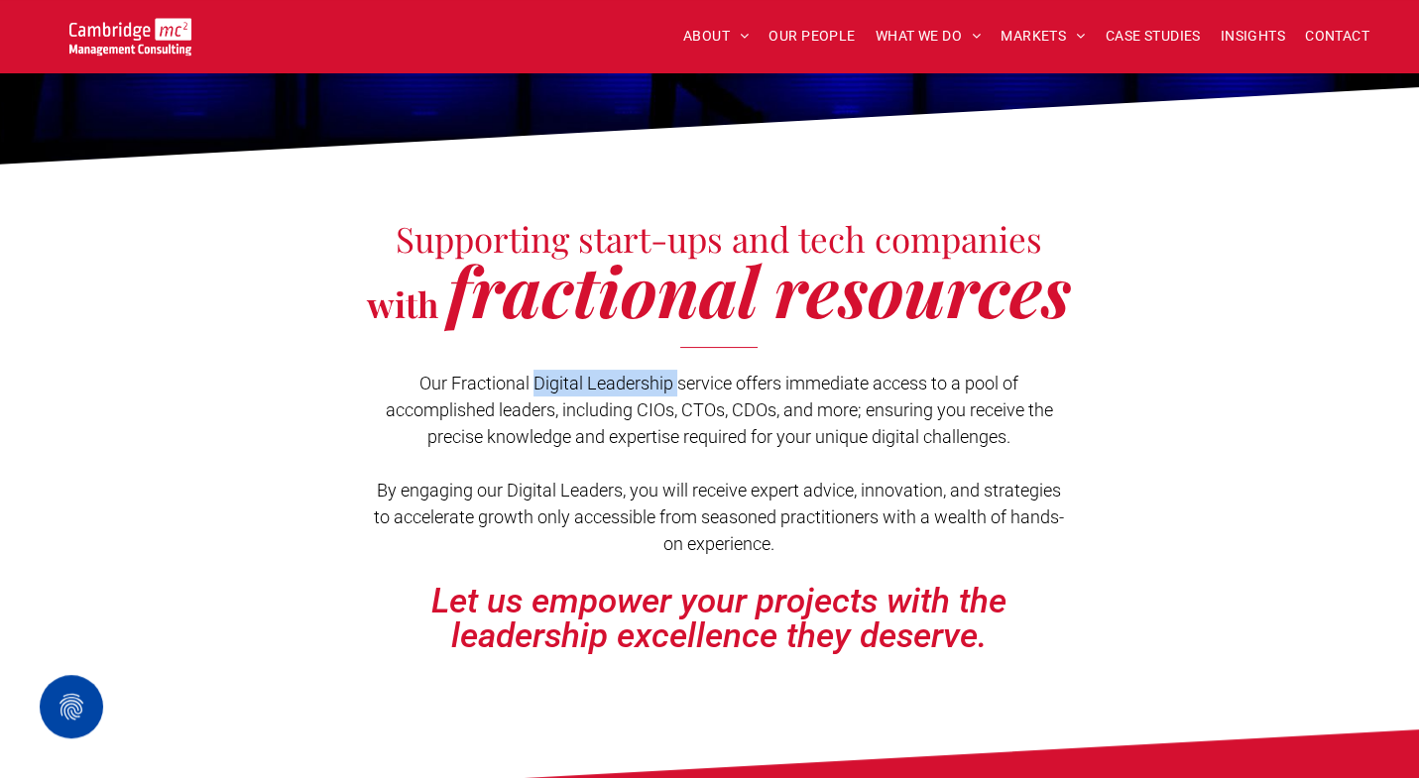
drag, startPoint x: 533, startPoint y: 376, endPoint x: 673, endPoint y: 382, distance: 139.9
click at [673, 382] on span "Our Fractional Digital Leadership service offers immediate access to a pool of …" at bounding box center [719, 410] width 667 height 74
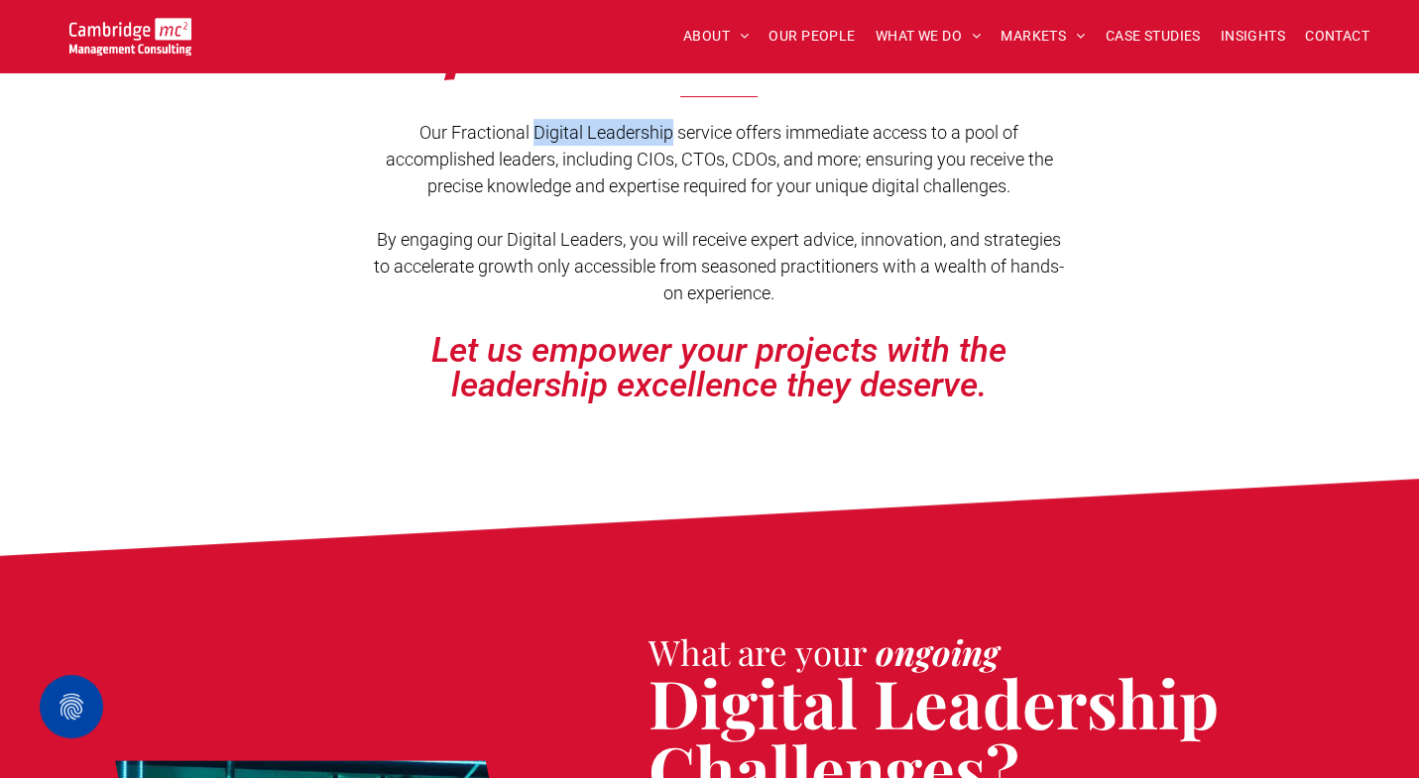
scroll to position [233, 0]
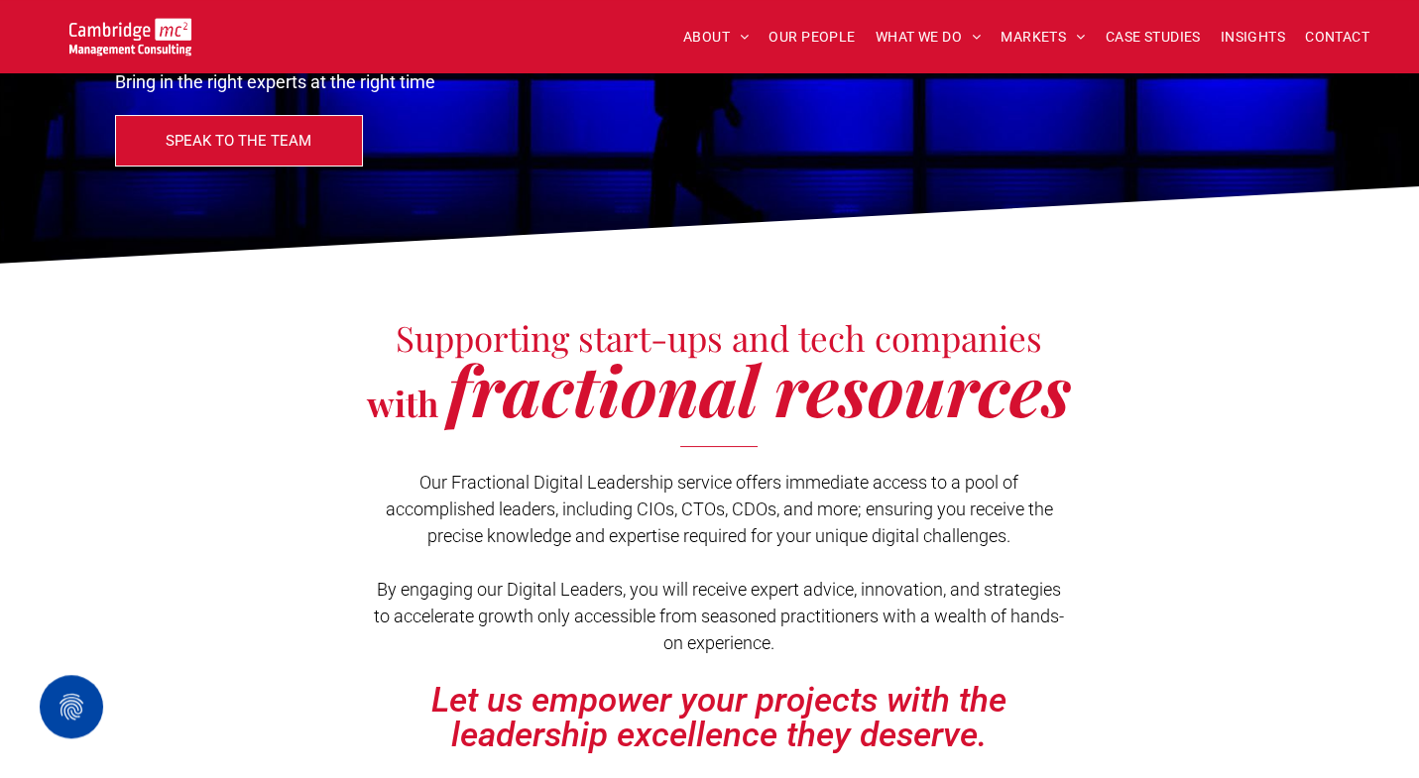
click at [765, 516] on span "Our Fractional Digital Leadership service offers immediate access to a pool of …" at bounding box center [719, 509] width 667 height 74
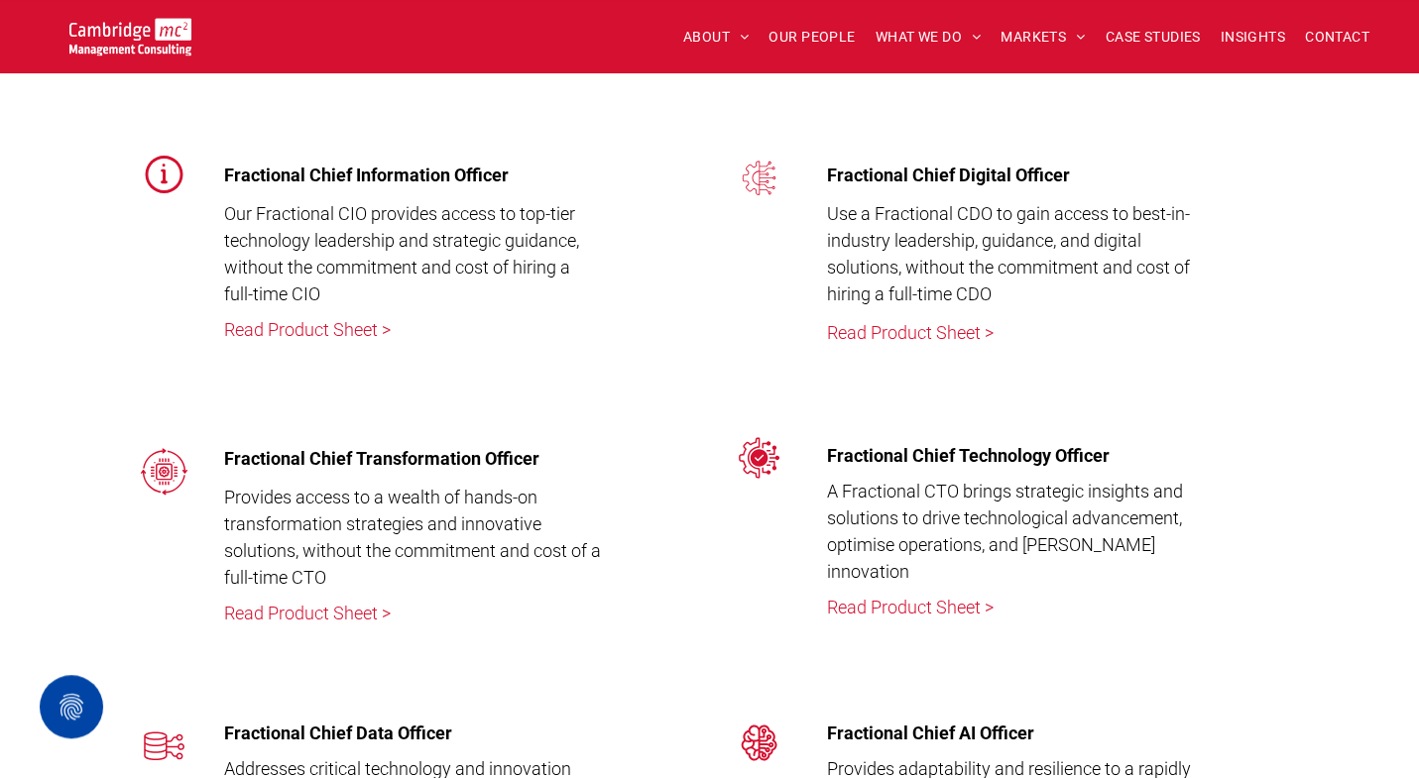
scroll to position [5041, 0]
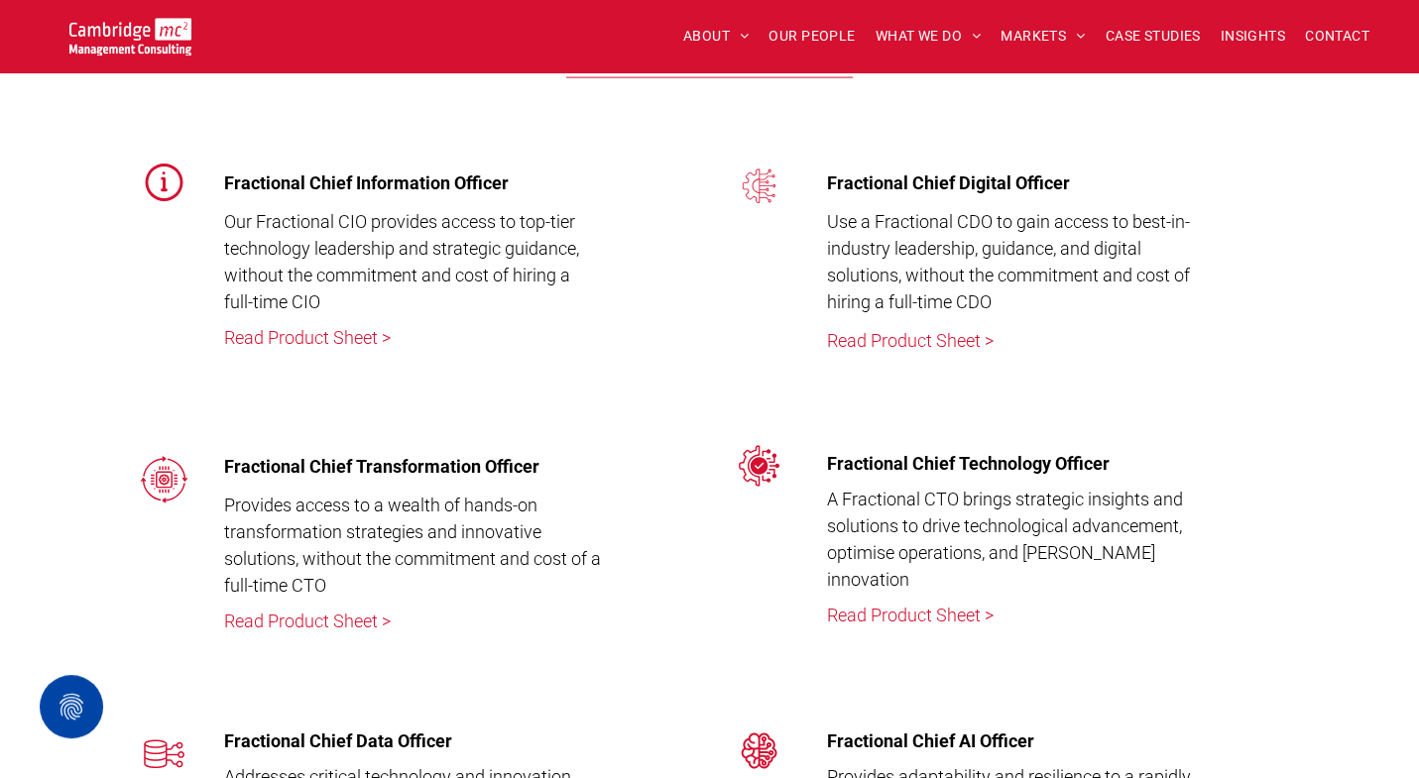
click at [290, 336] on link "Read Product Sheet >" at bounding box center [306, 337] width 167 height 21
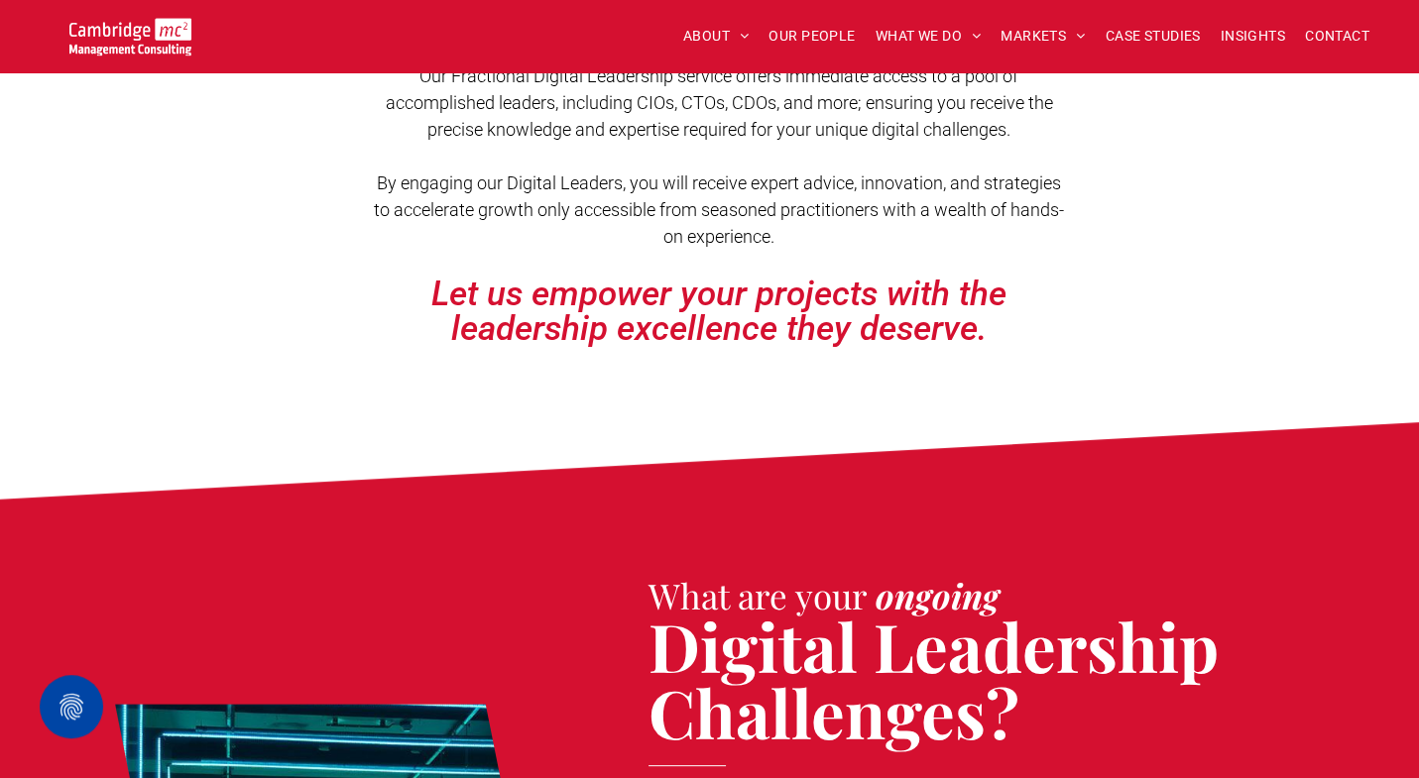
scroll to position [404, 0]
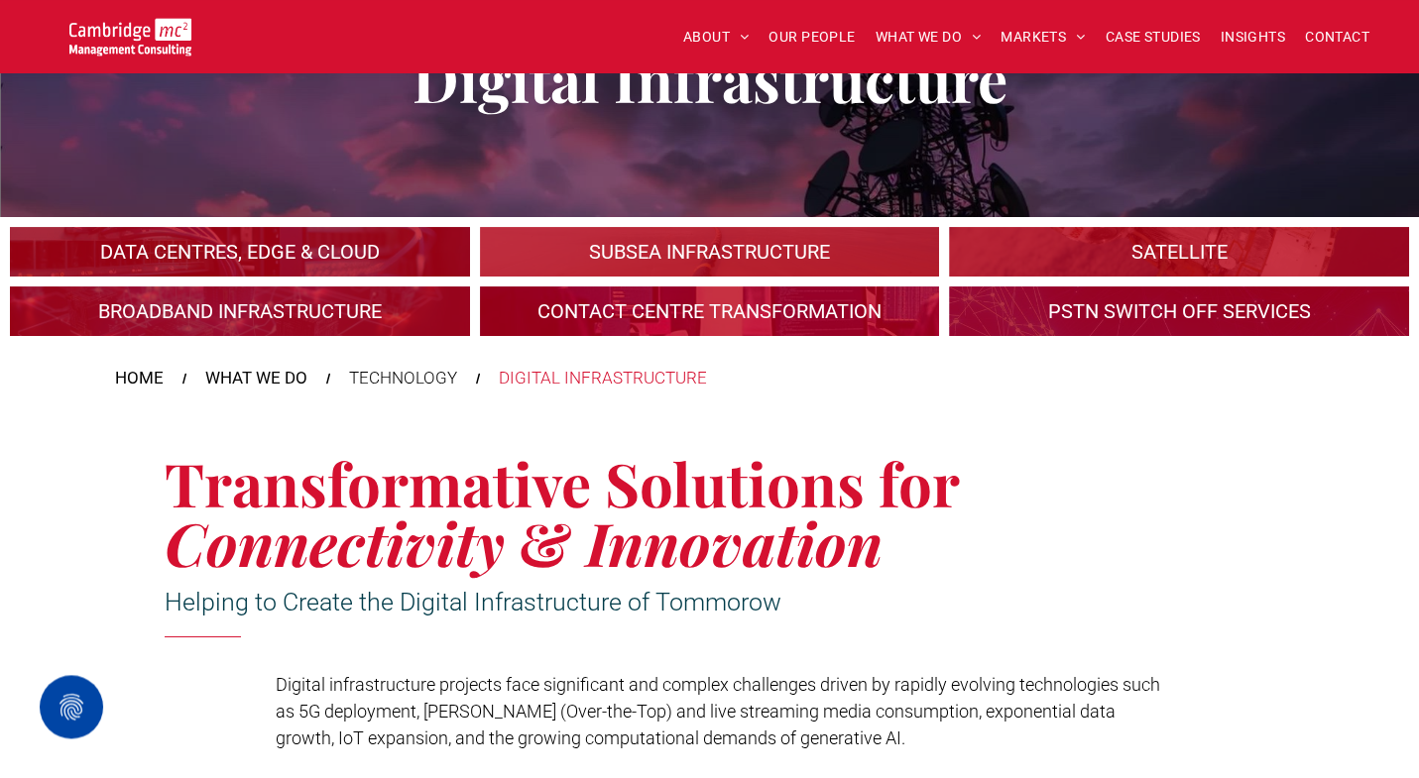
scroll to position [153, 0]
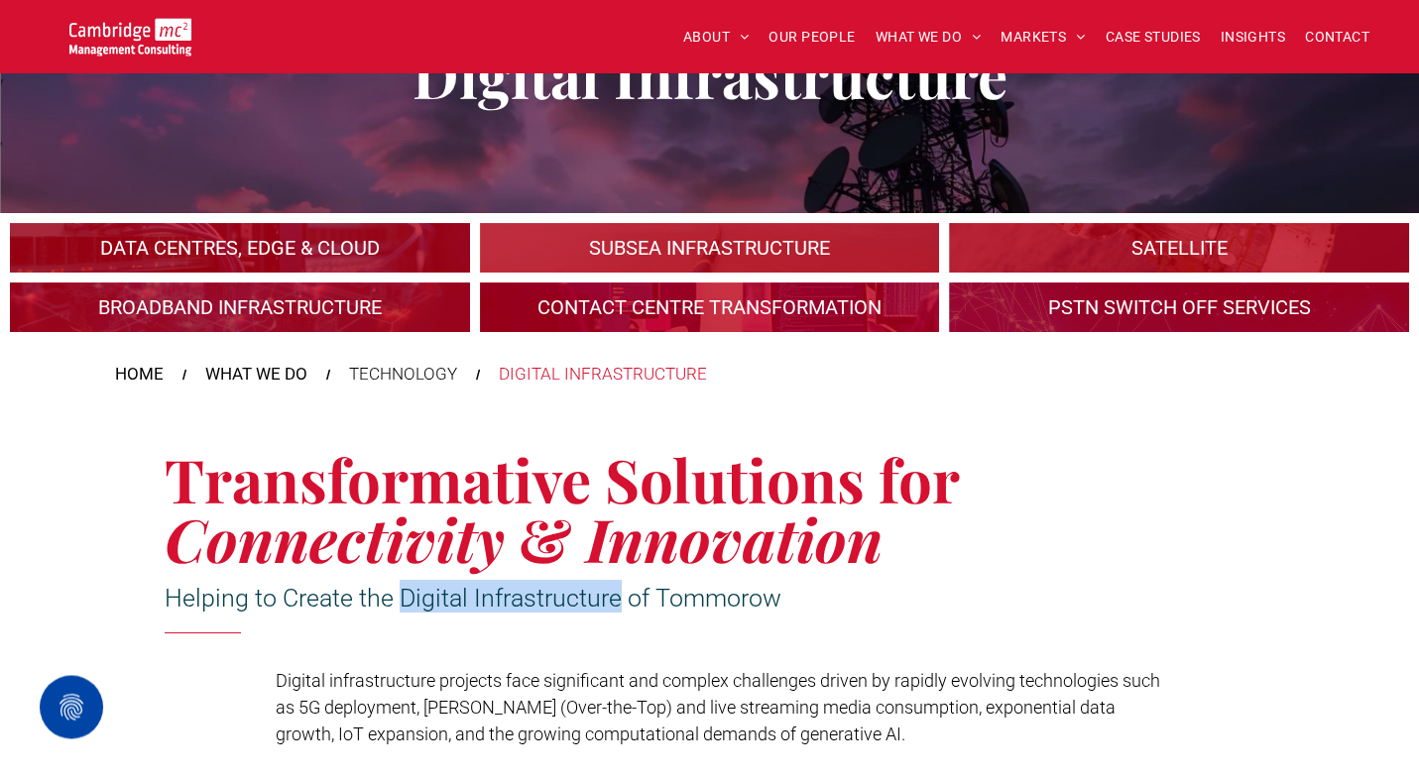
drag, startPoint x: 402, startPoint y: 590, endPoint x: 620, endPoint y: 606, distance: 218.7
click at [620, 606] on span "Helping to Create the Digital Infrastructure of Tommorow" at bounding box center [473, 598] width 617 height 29
copy span "Digital Infrastructure"
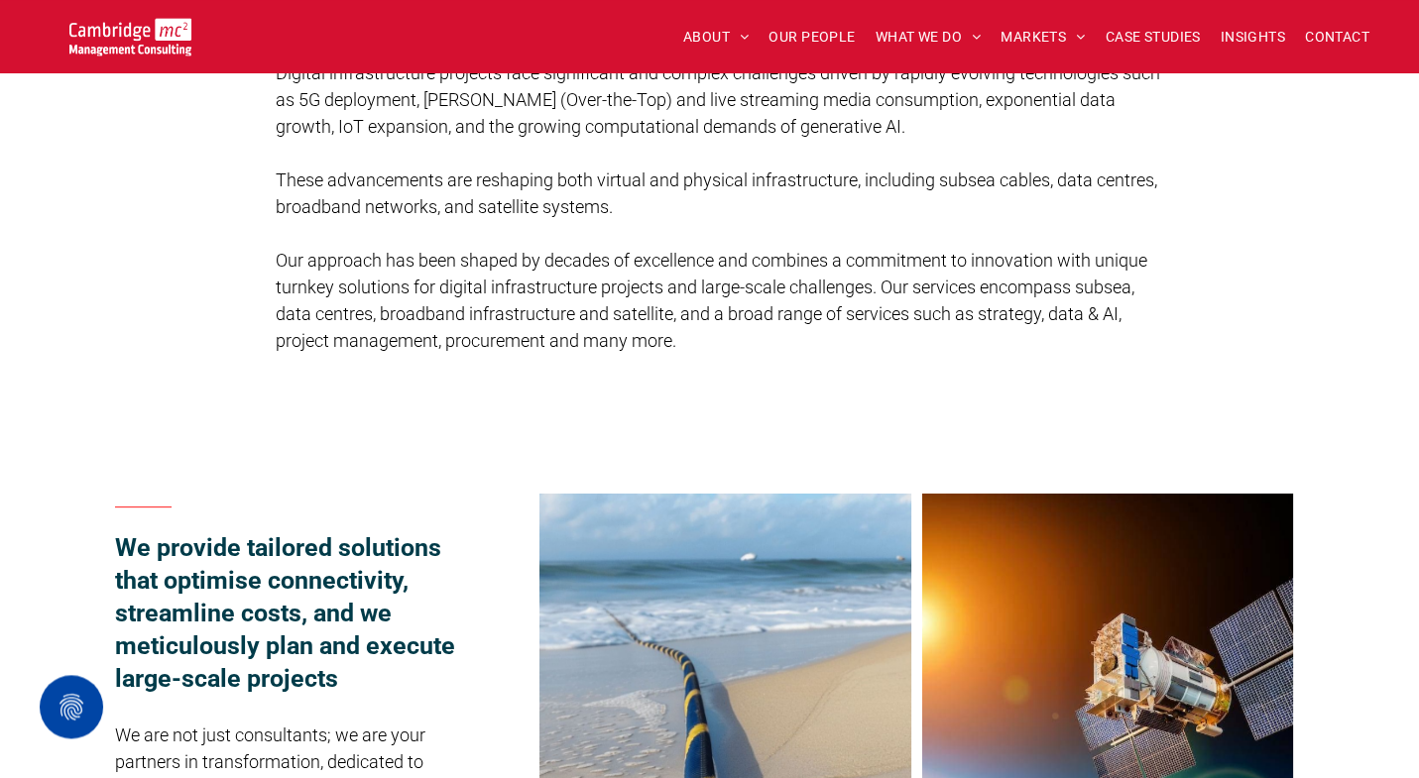
scroll to position [763, 0]
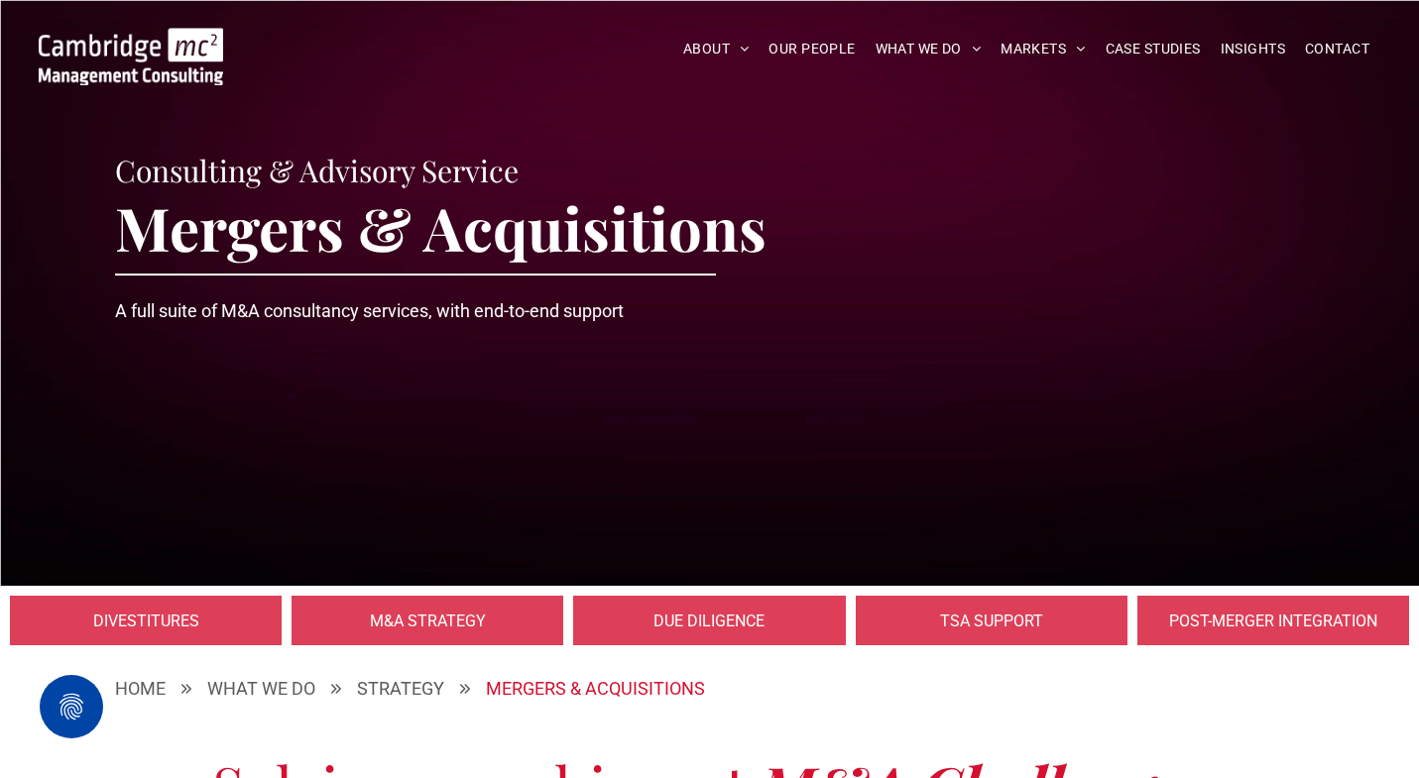
scroll to position [8290, 0]
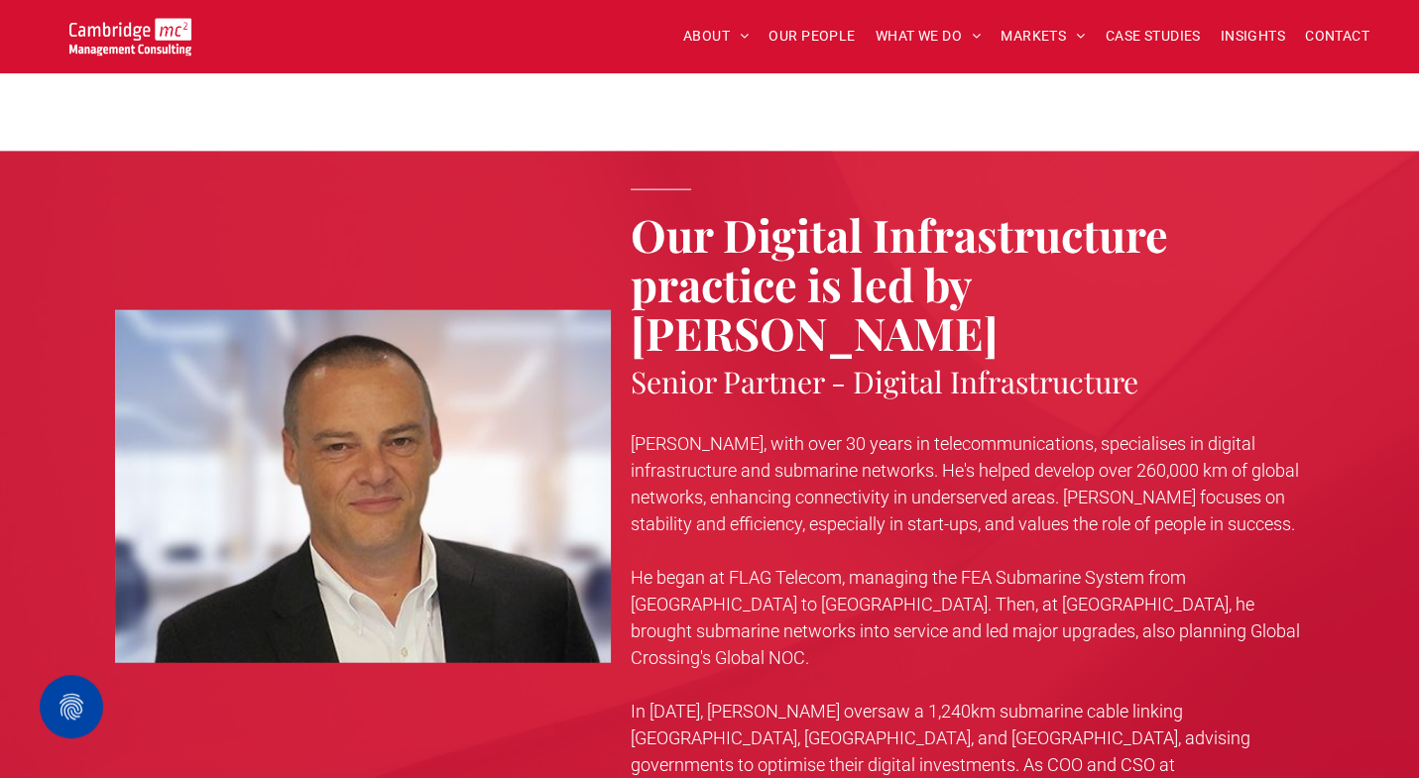
scroll to position [5423, 0]
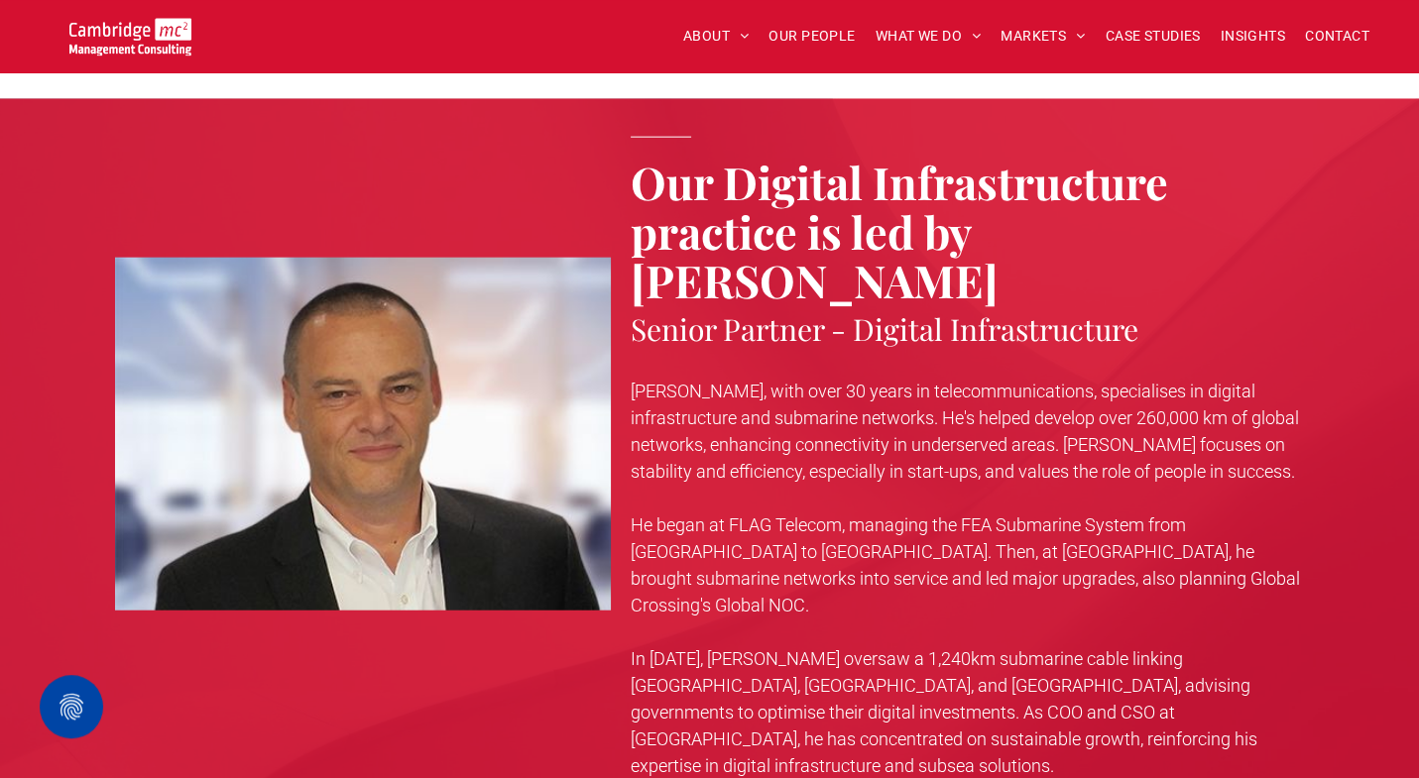
click at [1025, 188] on span "Our Digital Infrastructure practice is led by Andy Bax" at bounding box center [899, 230] width 537 height 158
copy span "Andy"
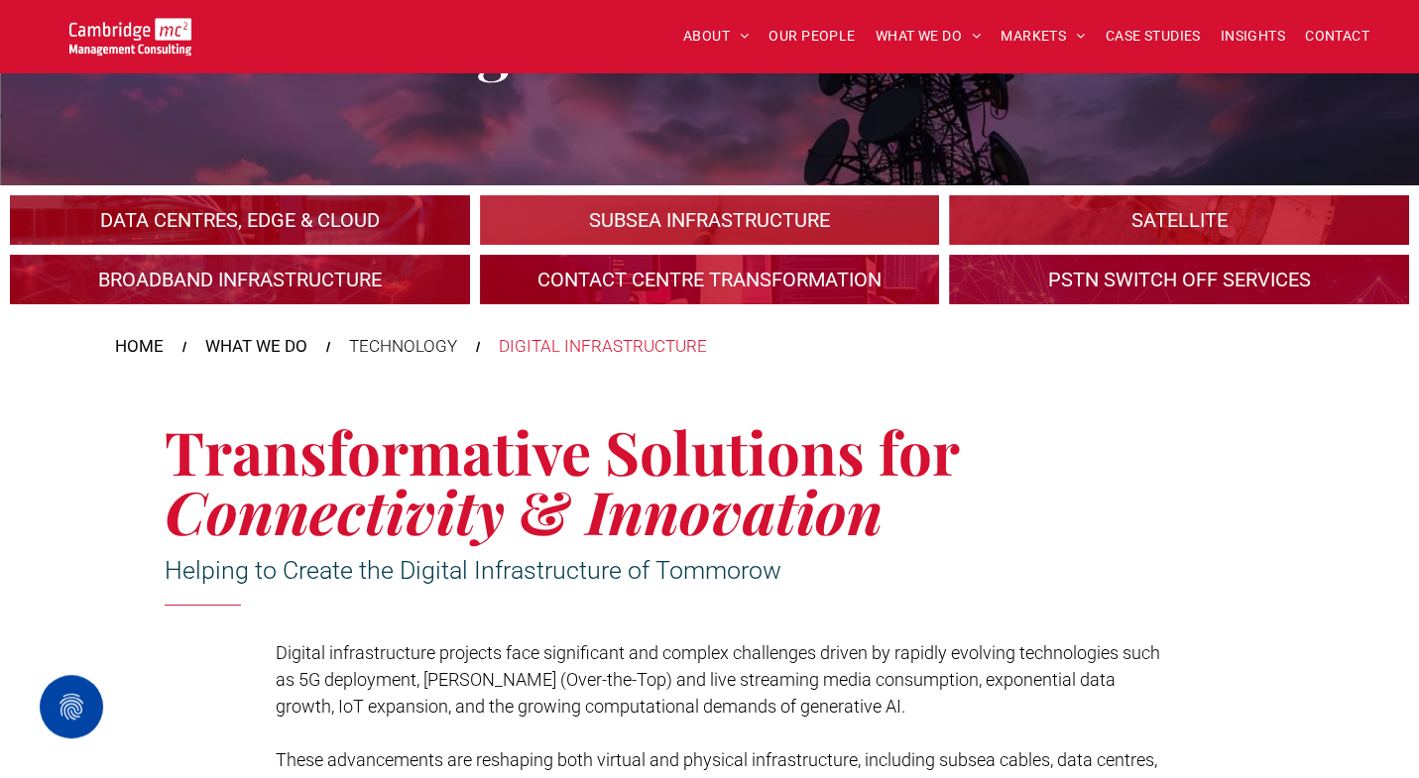
scroll to position [198, 0]
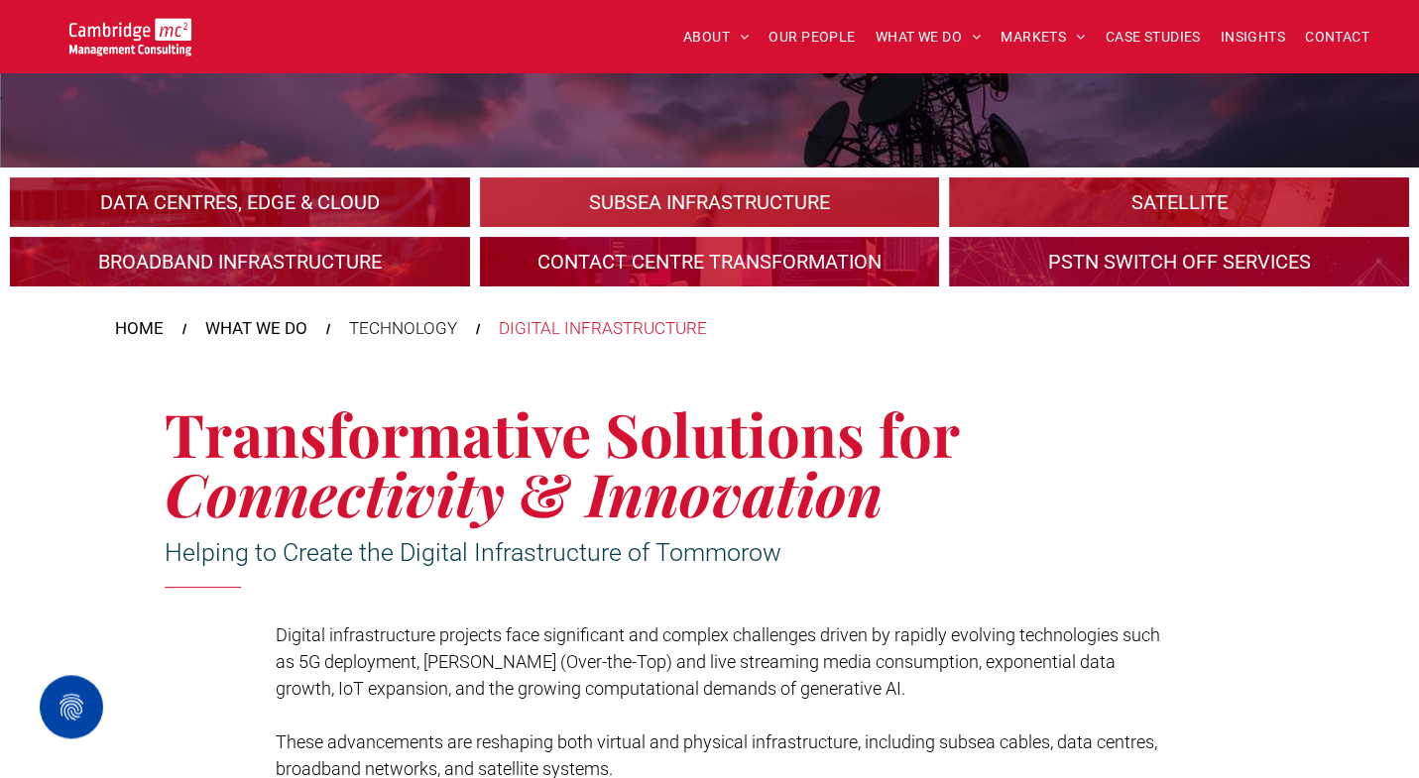
click at [345, 200] on link "An industrial plant" at bounding box center [239, 202] width 487 height 53
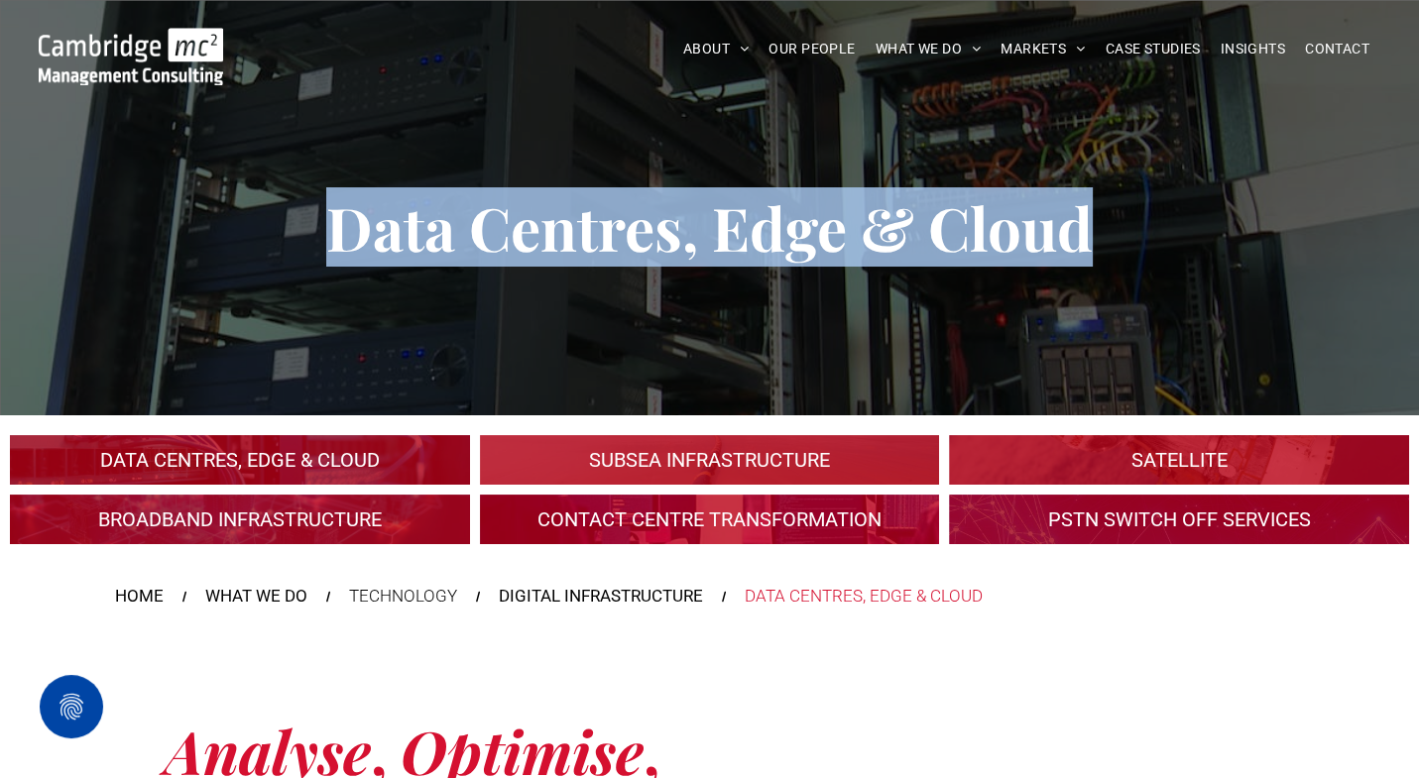
drag, startPoint x: 334, startPoint y: 224, endPoint x: 1087, endPoint y: 226, distance: 752.5
click at [1087, 226] on span "Data Centres, Edge & Cloud" at bounding box center [709, 226] width 766 height 79
copy span "Data Centres, Edge & Cloud"
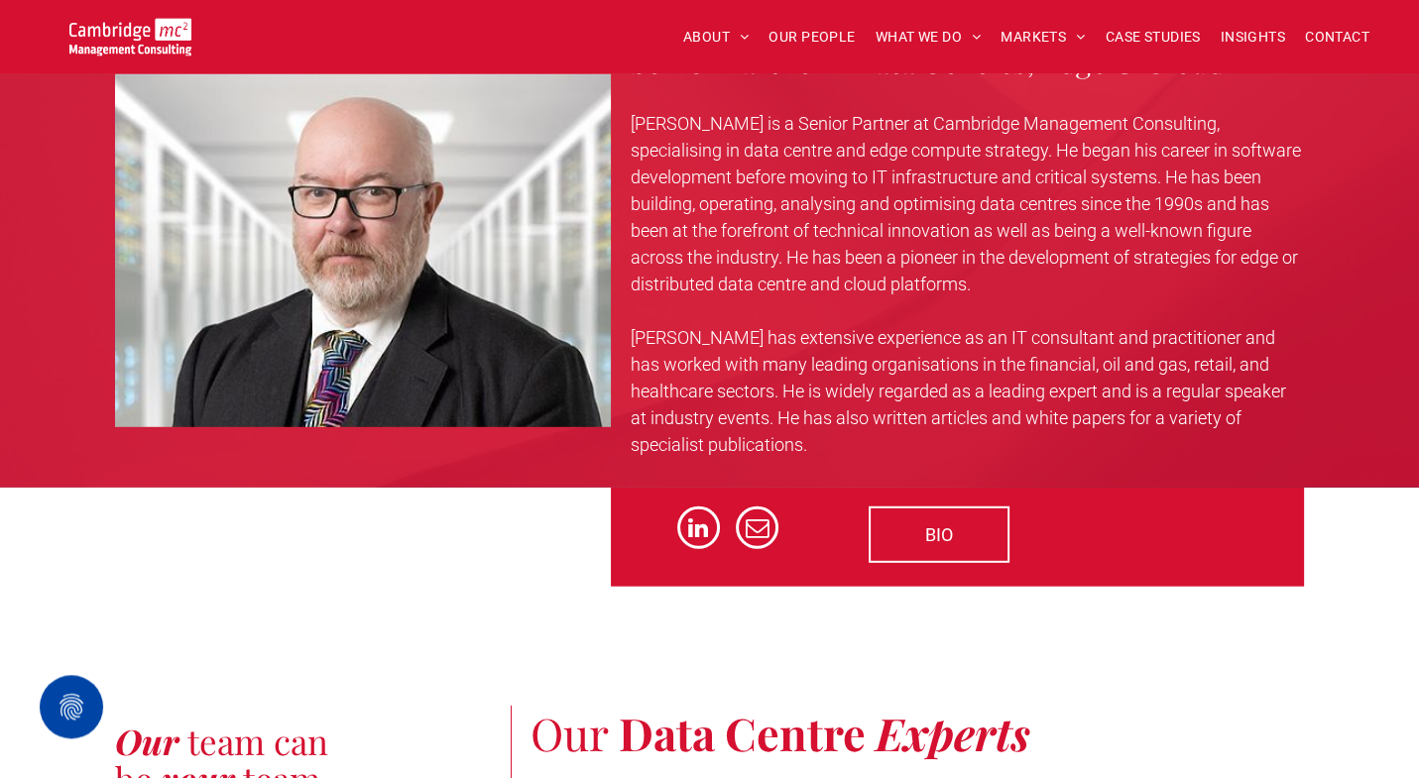
scroll to position [6094, 0]
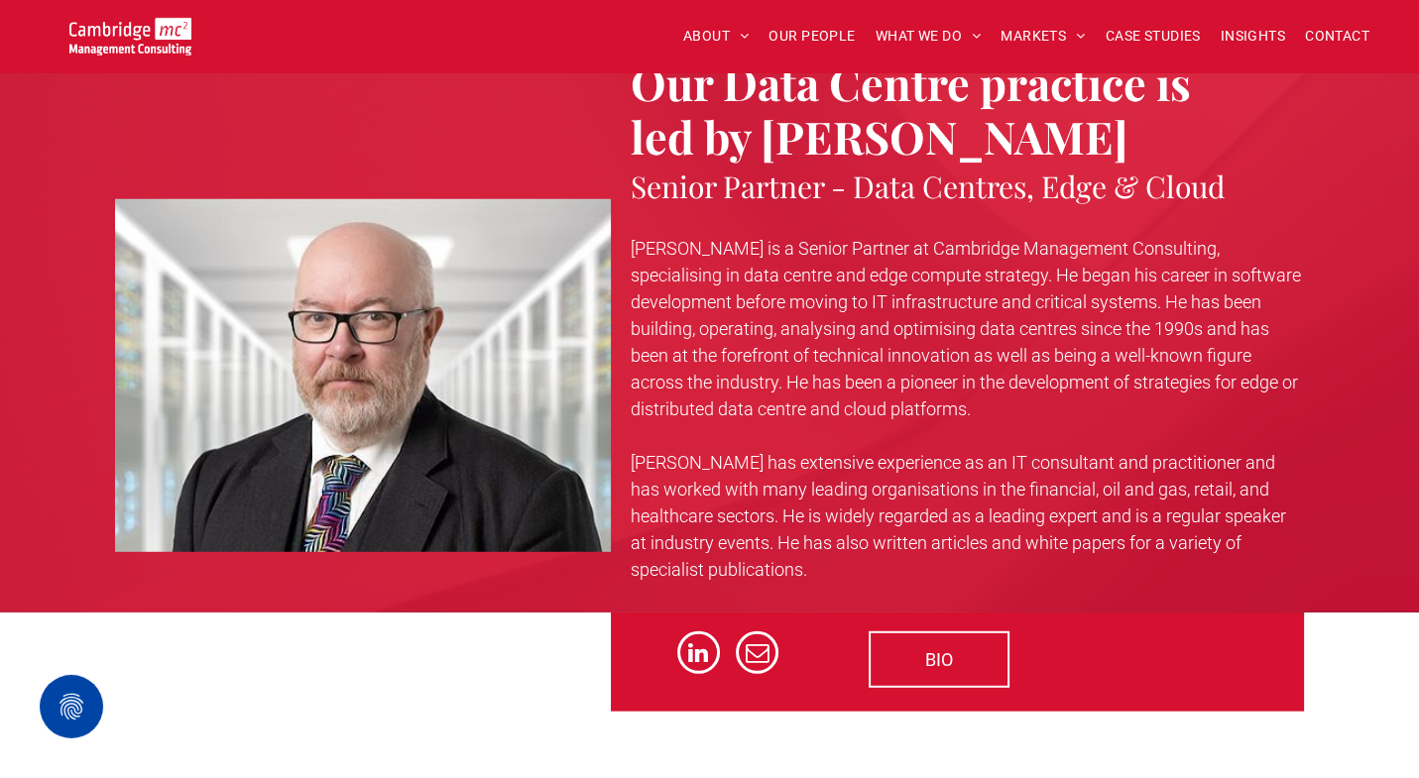
click at [863, 153] on span "Our Data Centre practice is led by Duncan Clubb" at bounding box center [911, 109] width 560 height 113
copy span "Duncan"
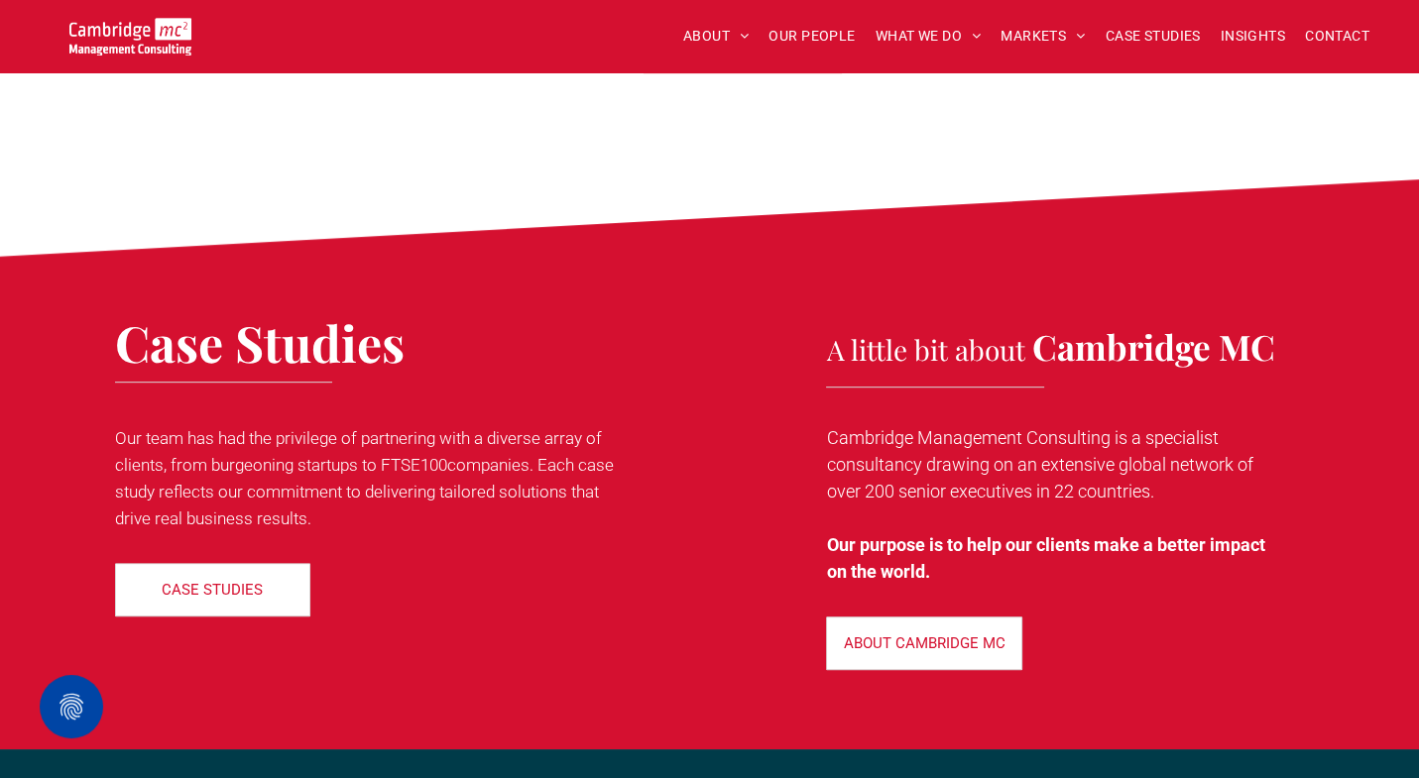
scroll to position [9580, 0]
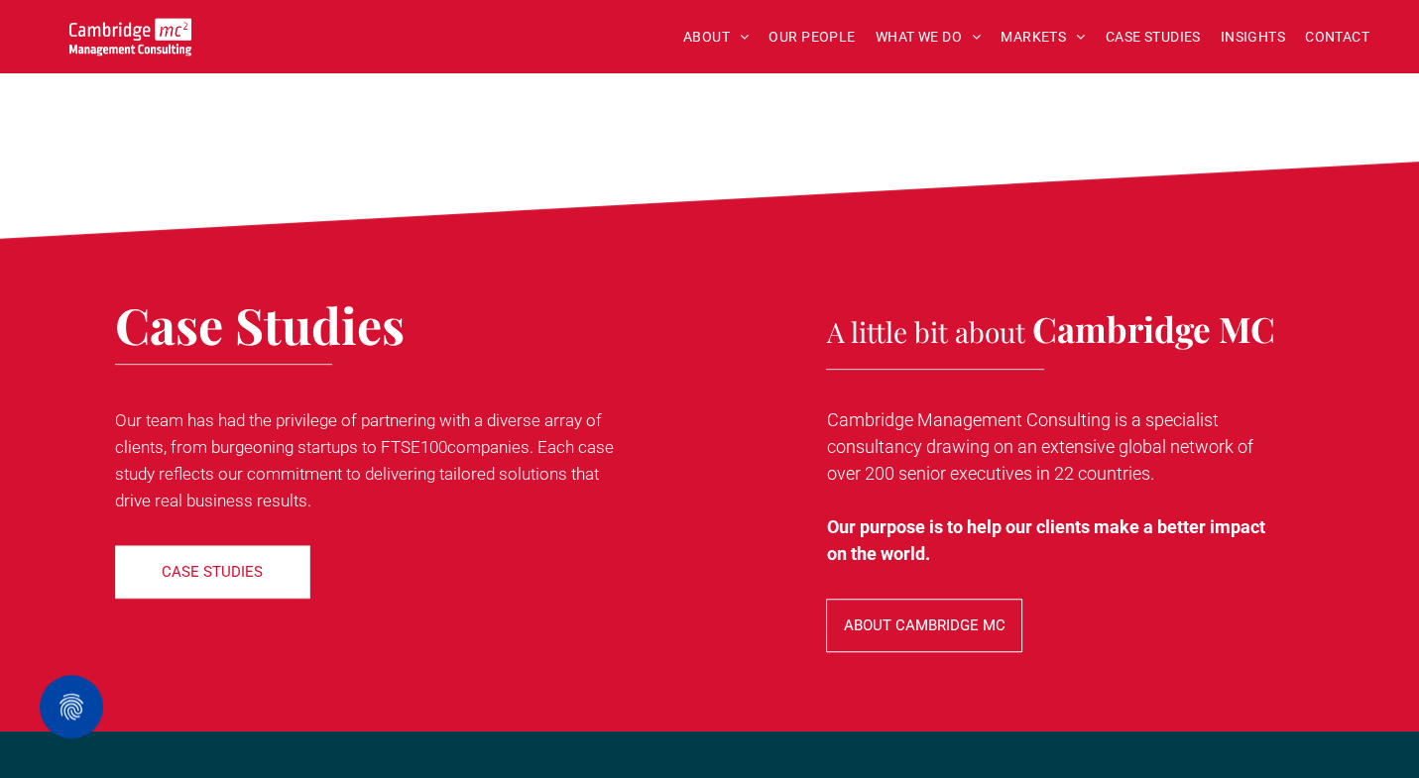
click at [951, 635] on p "ABOUT CAMBRIDGE MC" at bounding box center [925, 626] width 162 height 18
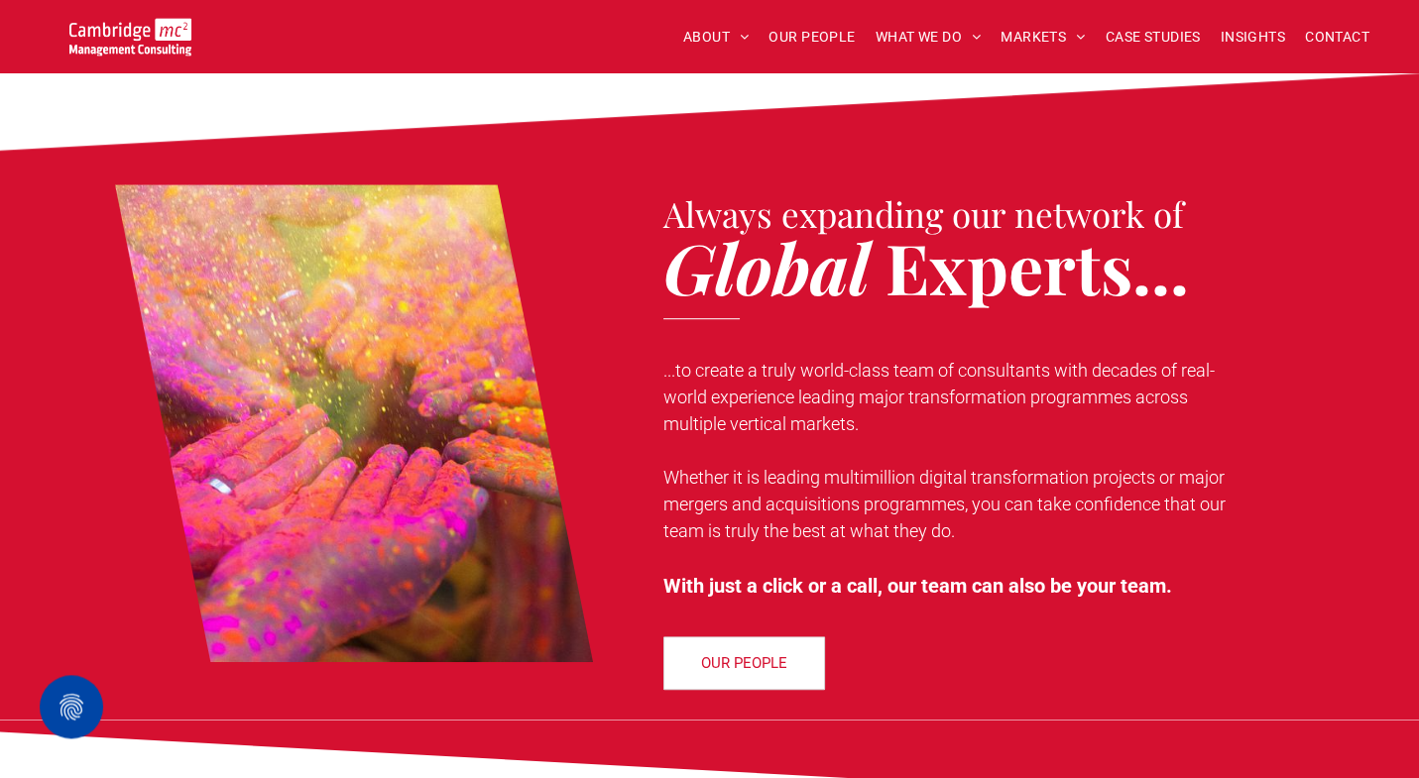
scroll to position [1443, 0]
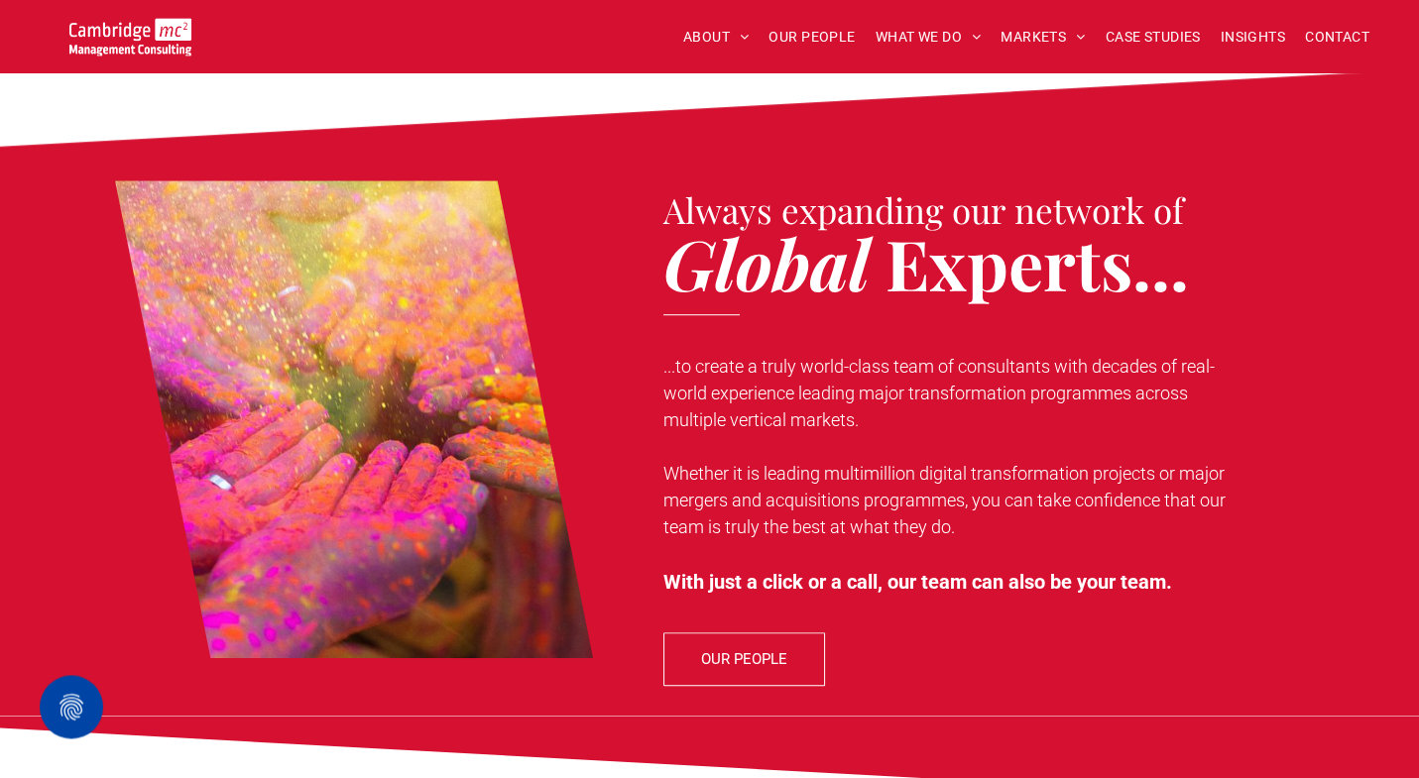
click at [768, 647] on span "OUR PEOPLE" at bounding box center [744, 660] width 86 height 50
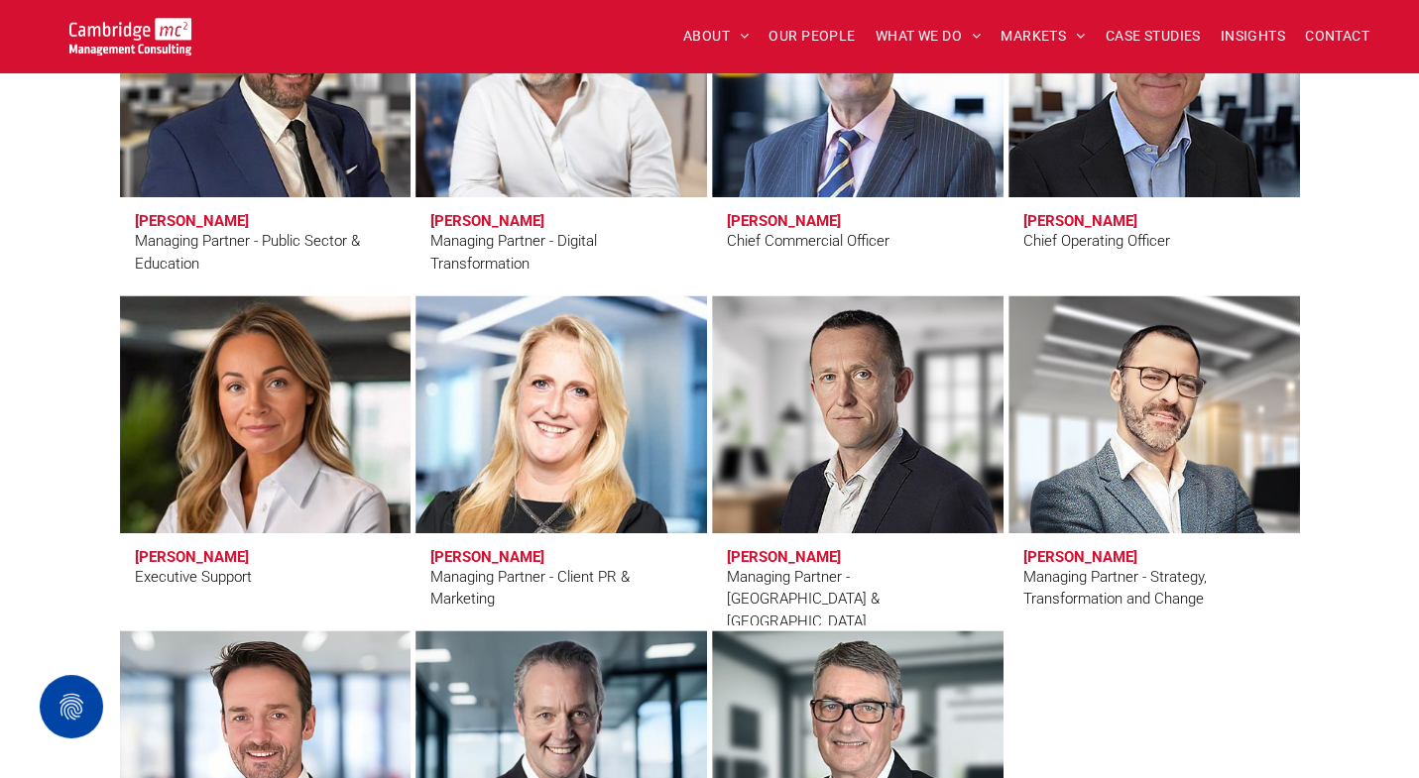
scroll to position [1606, 0]
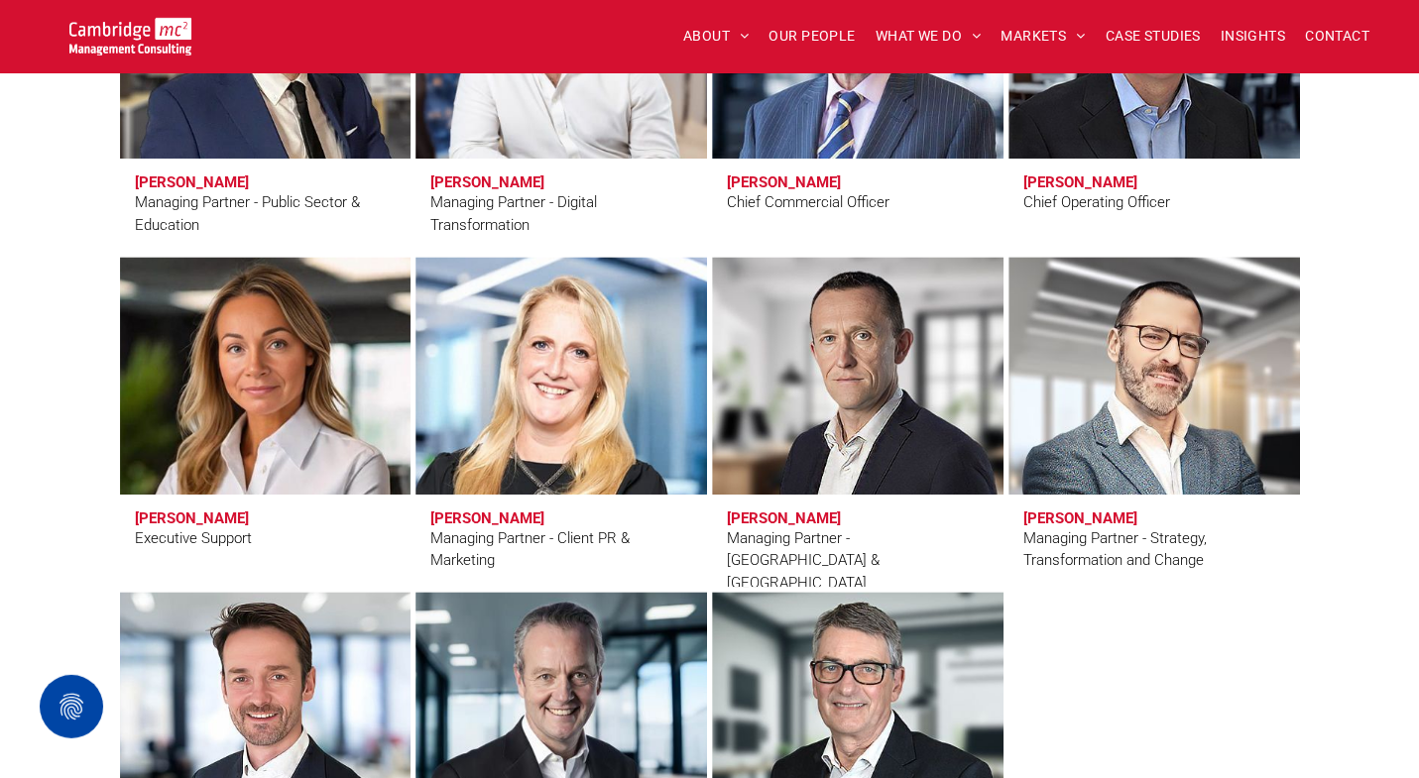
click at [1051, 420] on link at bounding box center [1153, 375] width 308 height 252
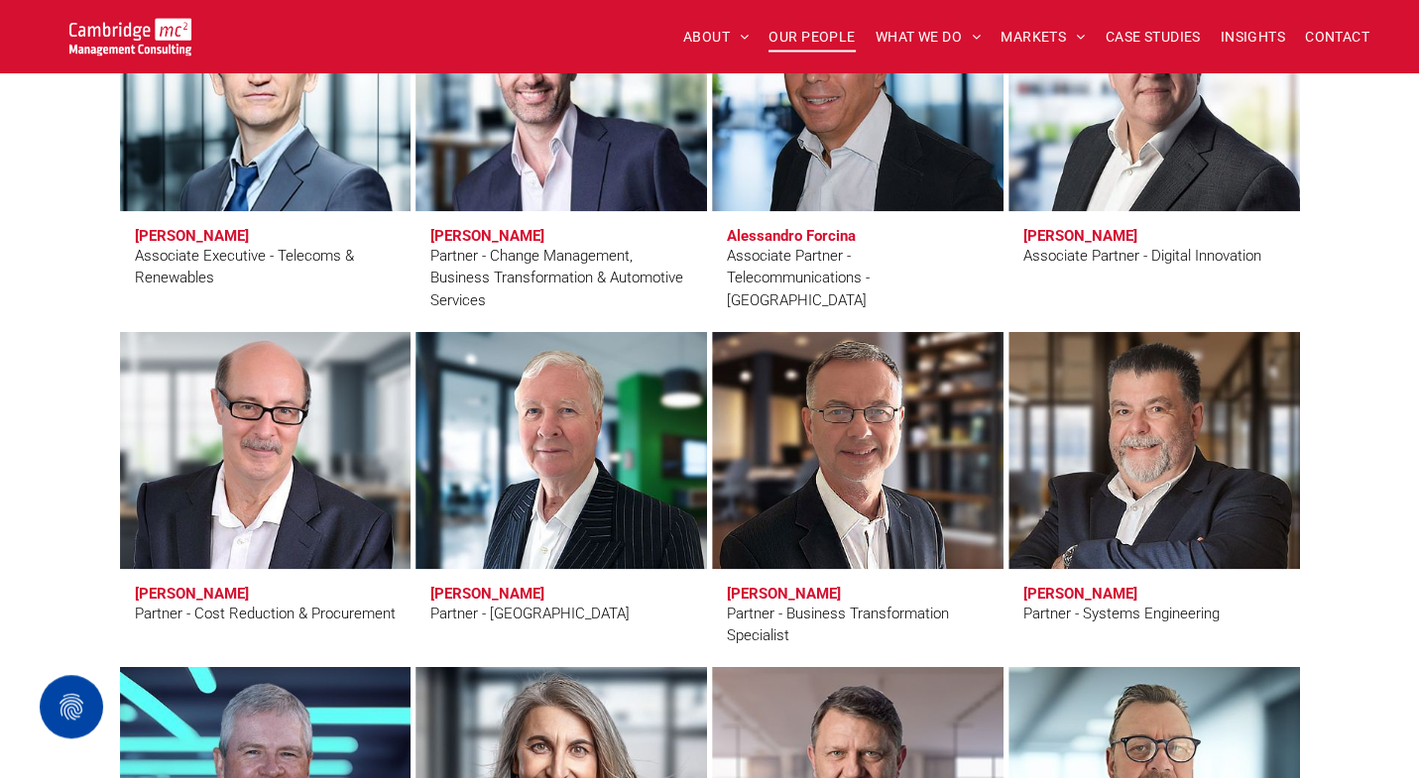
scroll to position [4585, 0]
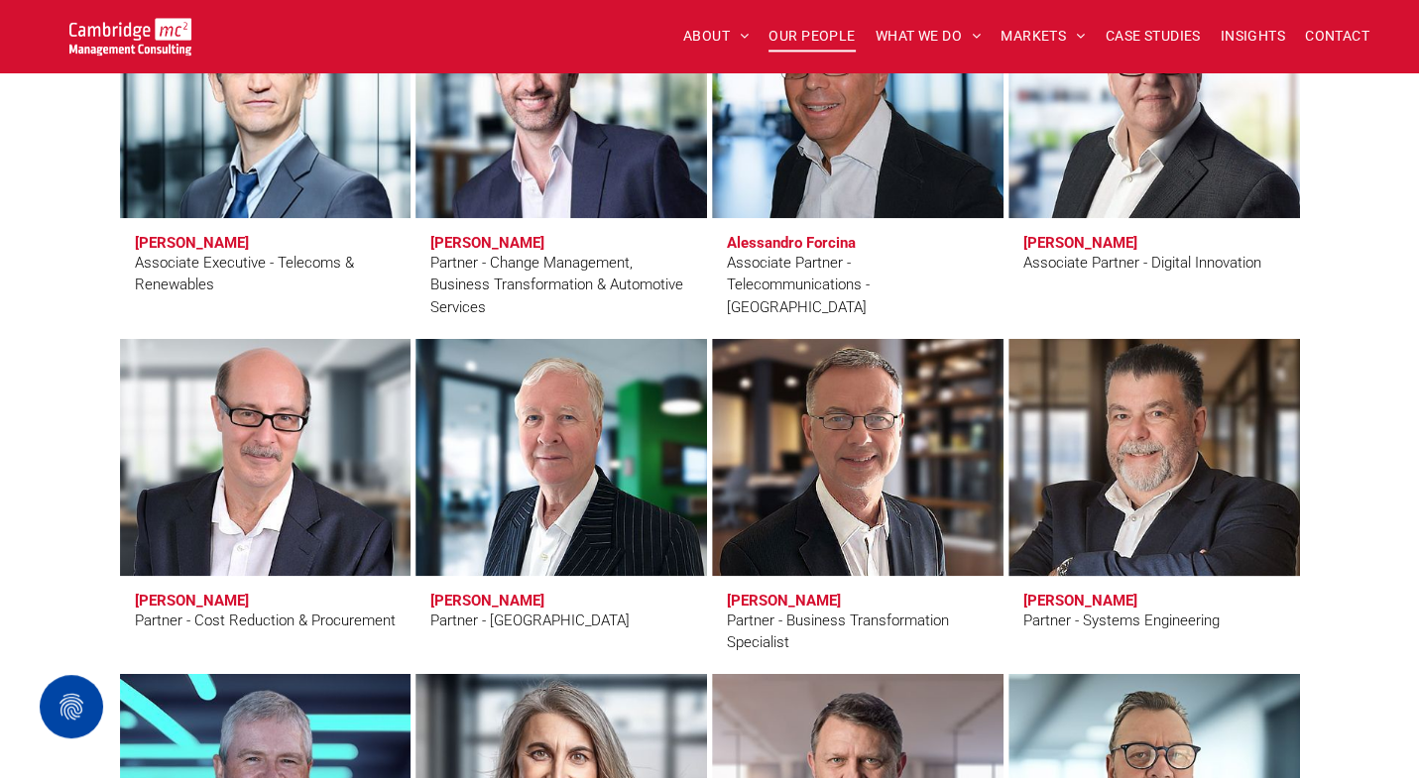
click at [1147, 421] on link at bounding box center [1153, 457] width 308 height 252
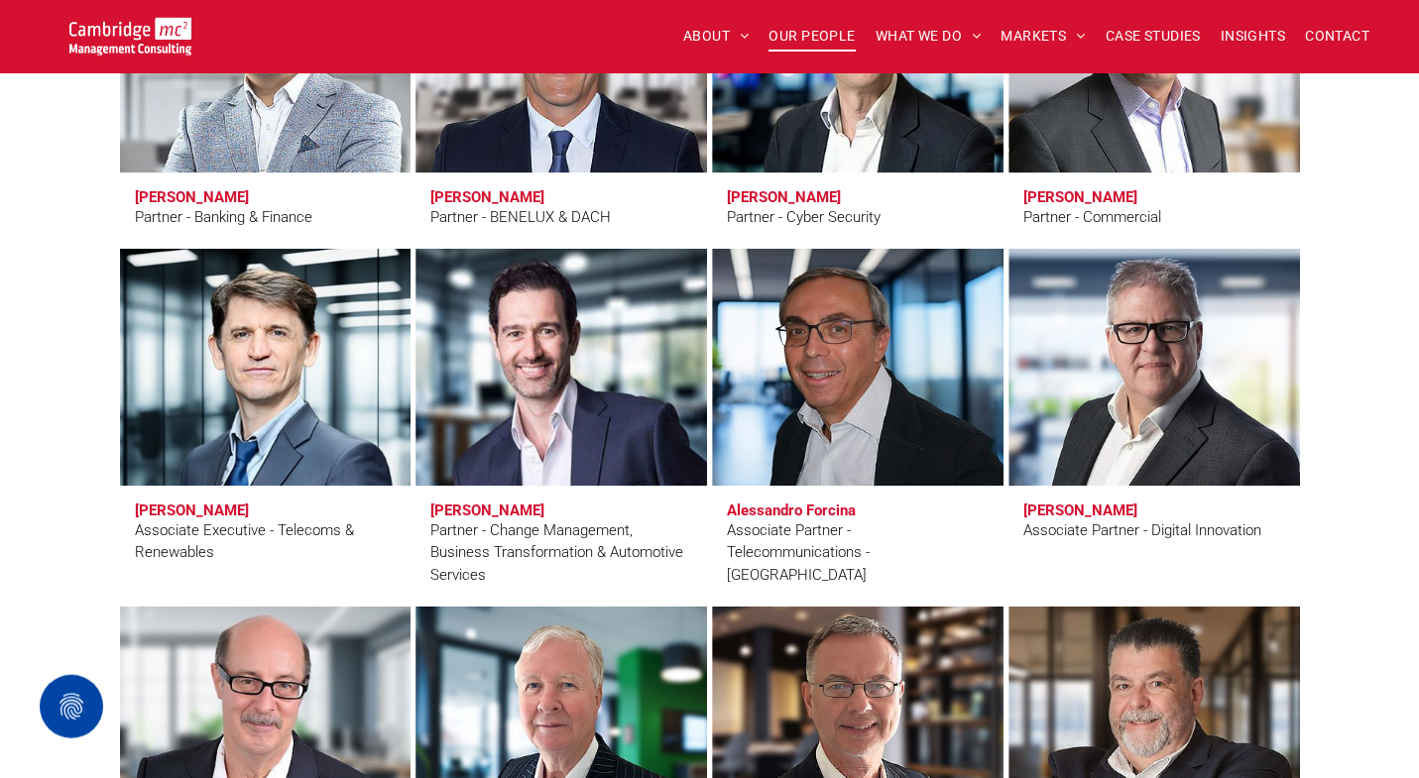
scroll to position [3985, 0]
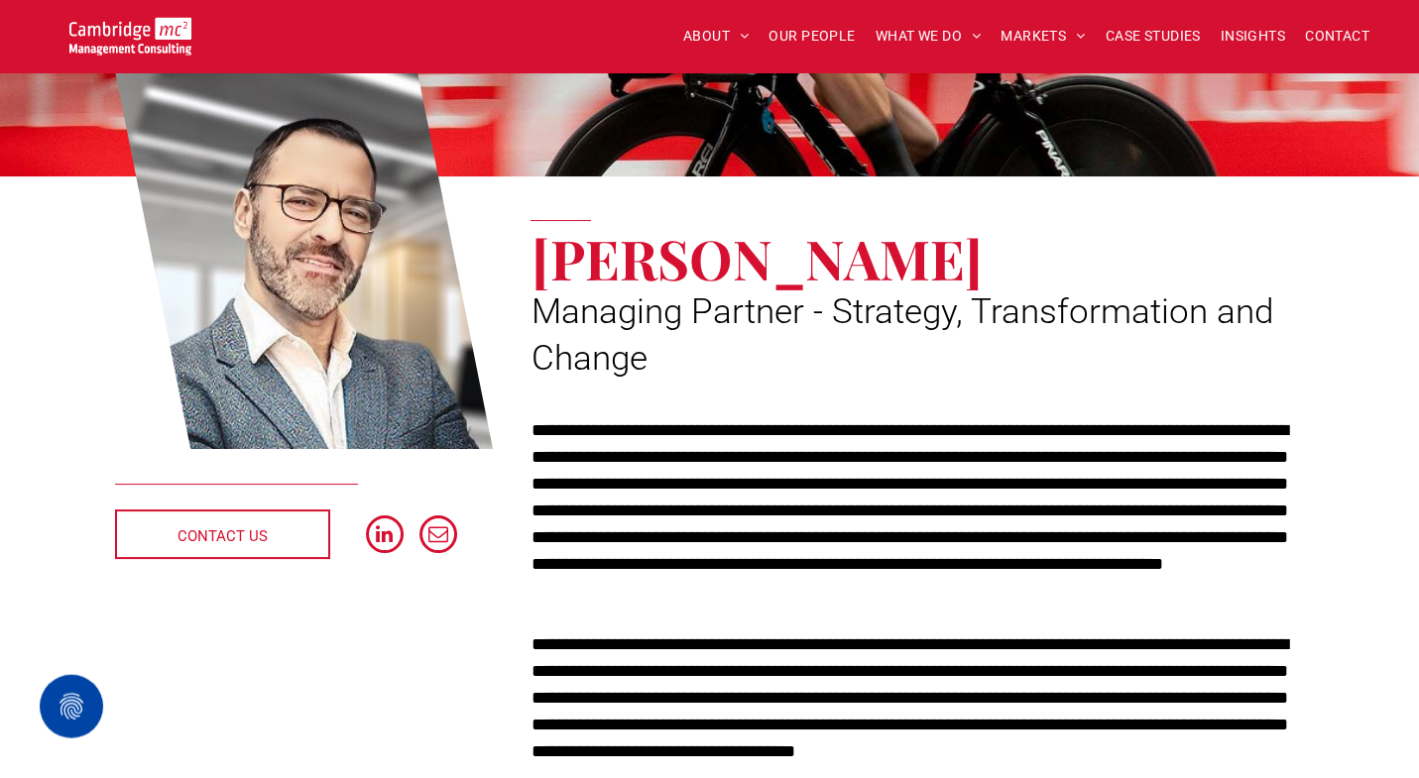
scroll to position [198, 0]
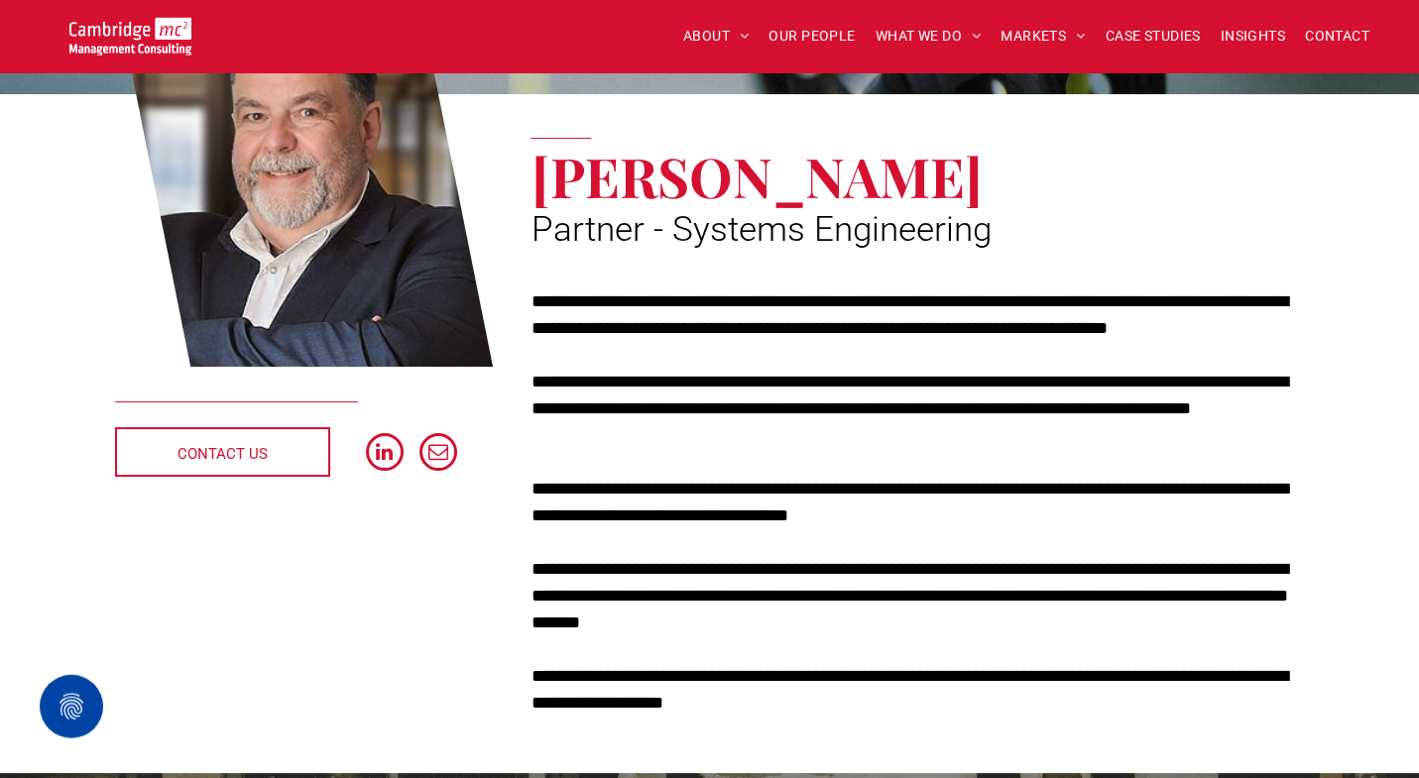
scroll to position [362, 0]
